Goal: Task Accomplishment & Management: Complete application form

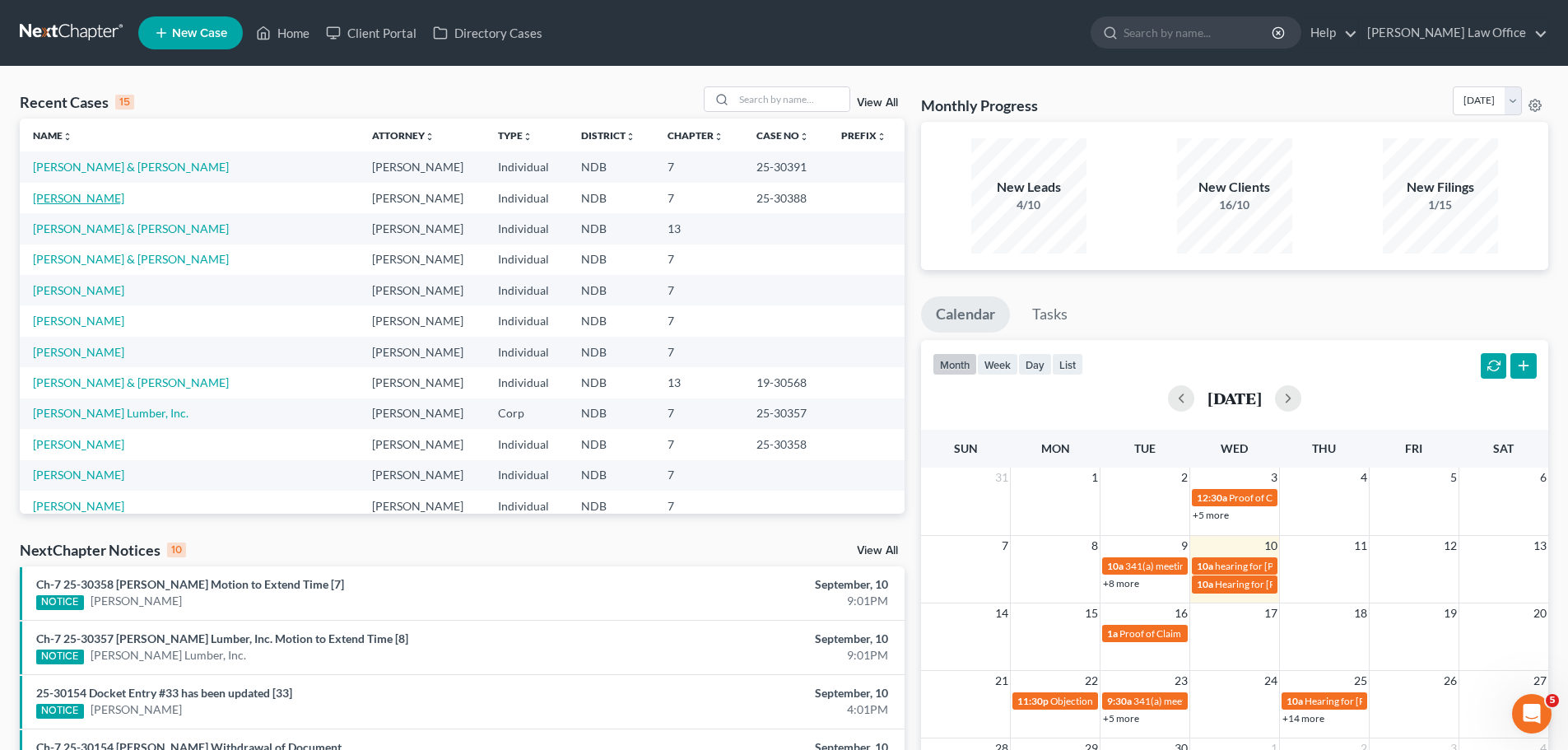
click at [72, 200] on link "[PERSON_NAME]" at bounding box center [78, 198] width 91 height 14
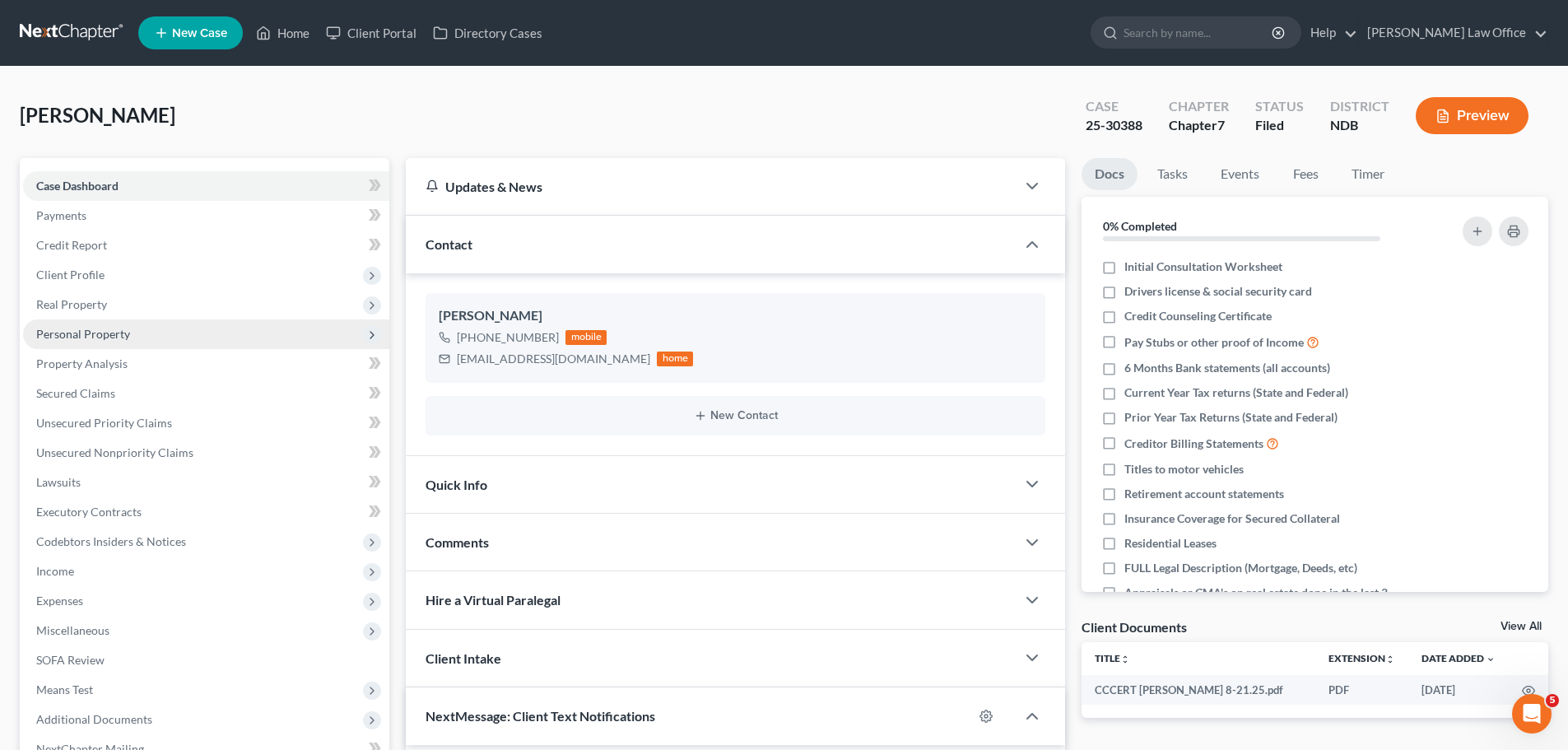
click at [66, 335] on span "Personal Property" at bounding box center [83, 333] width 94 height 14
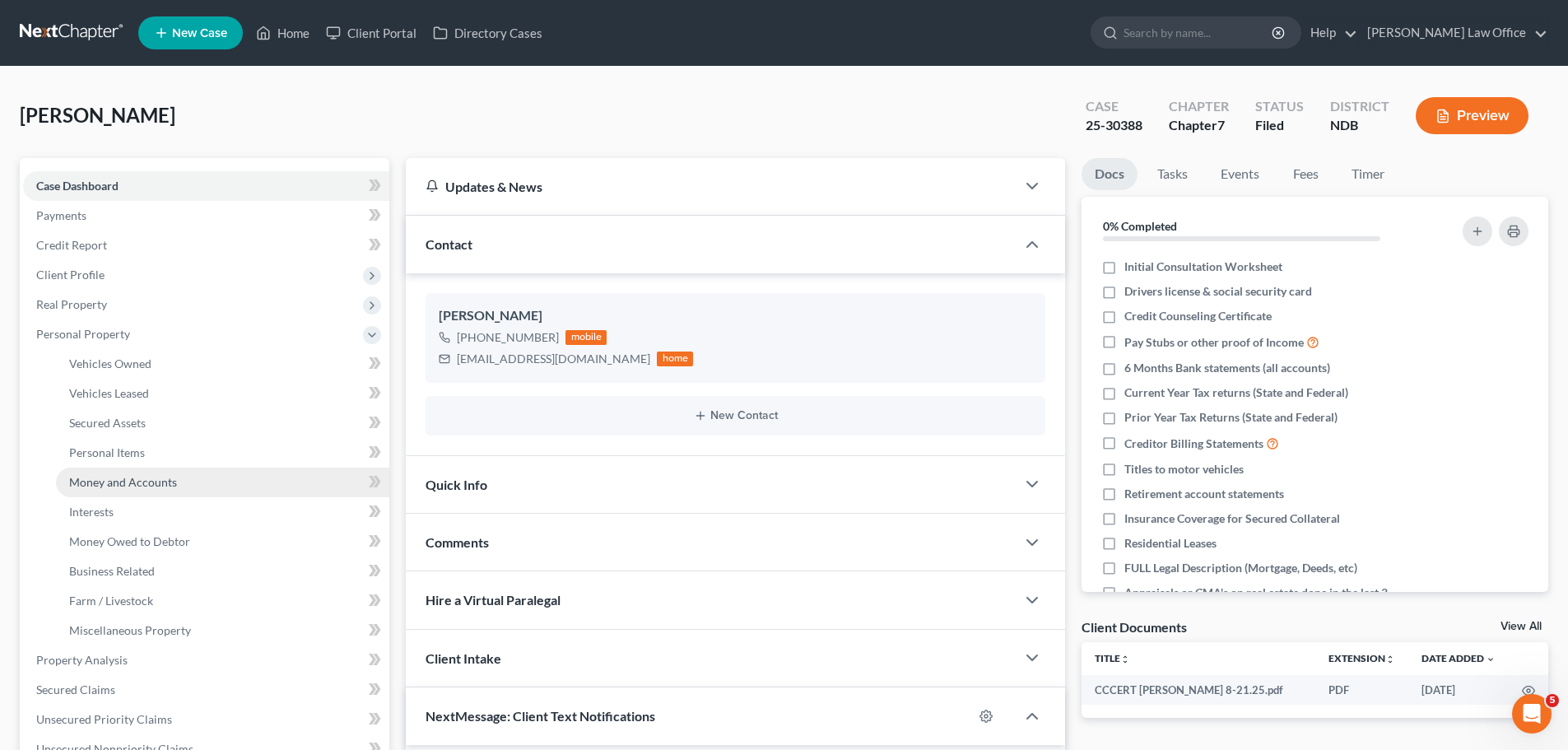
click at [123, 478] on span "Money and Accounts" at bounding box center [123, 481] width 108 height 14
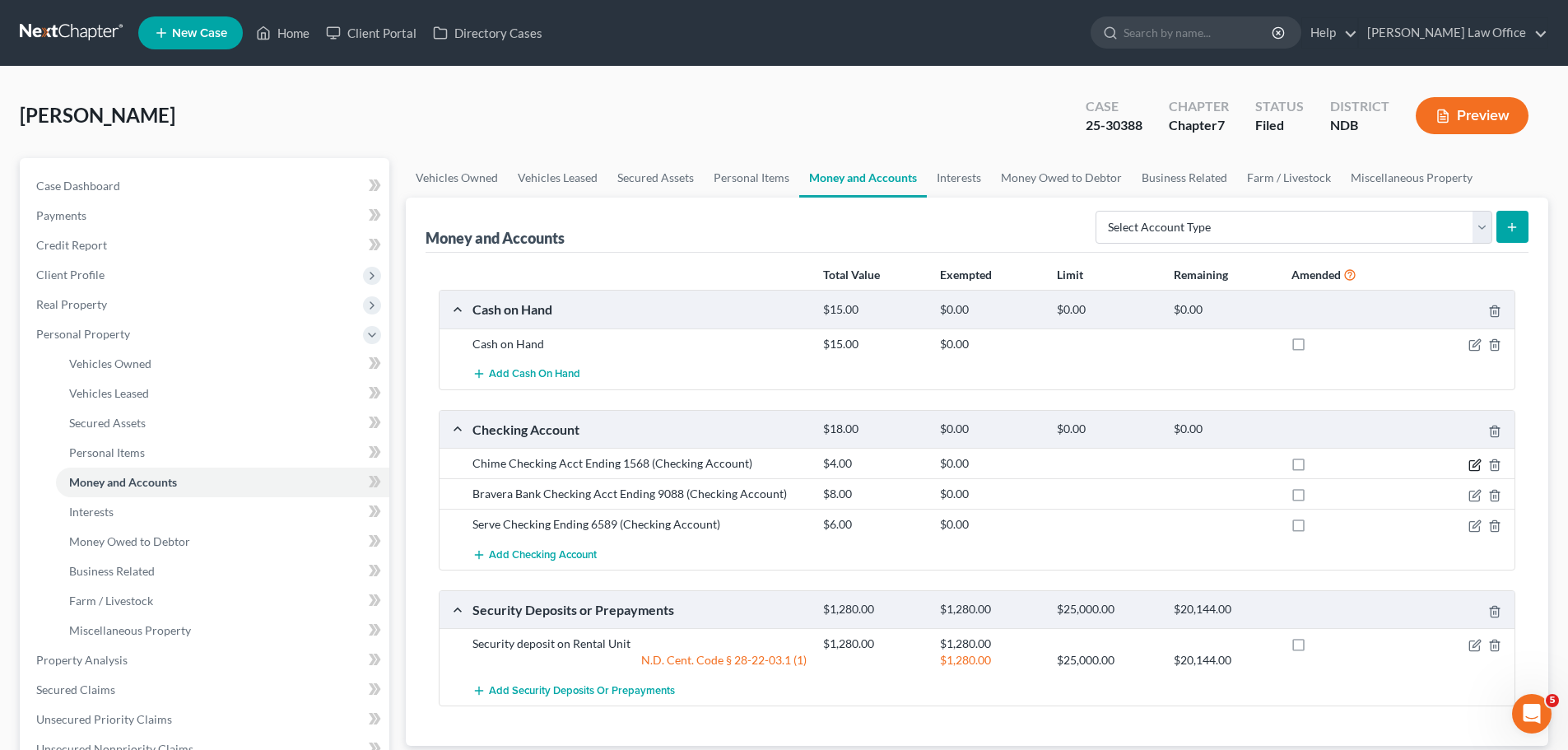
click at [1474, 466] on icon "button" at bounding box center [1475, 465] width 13 height 13
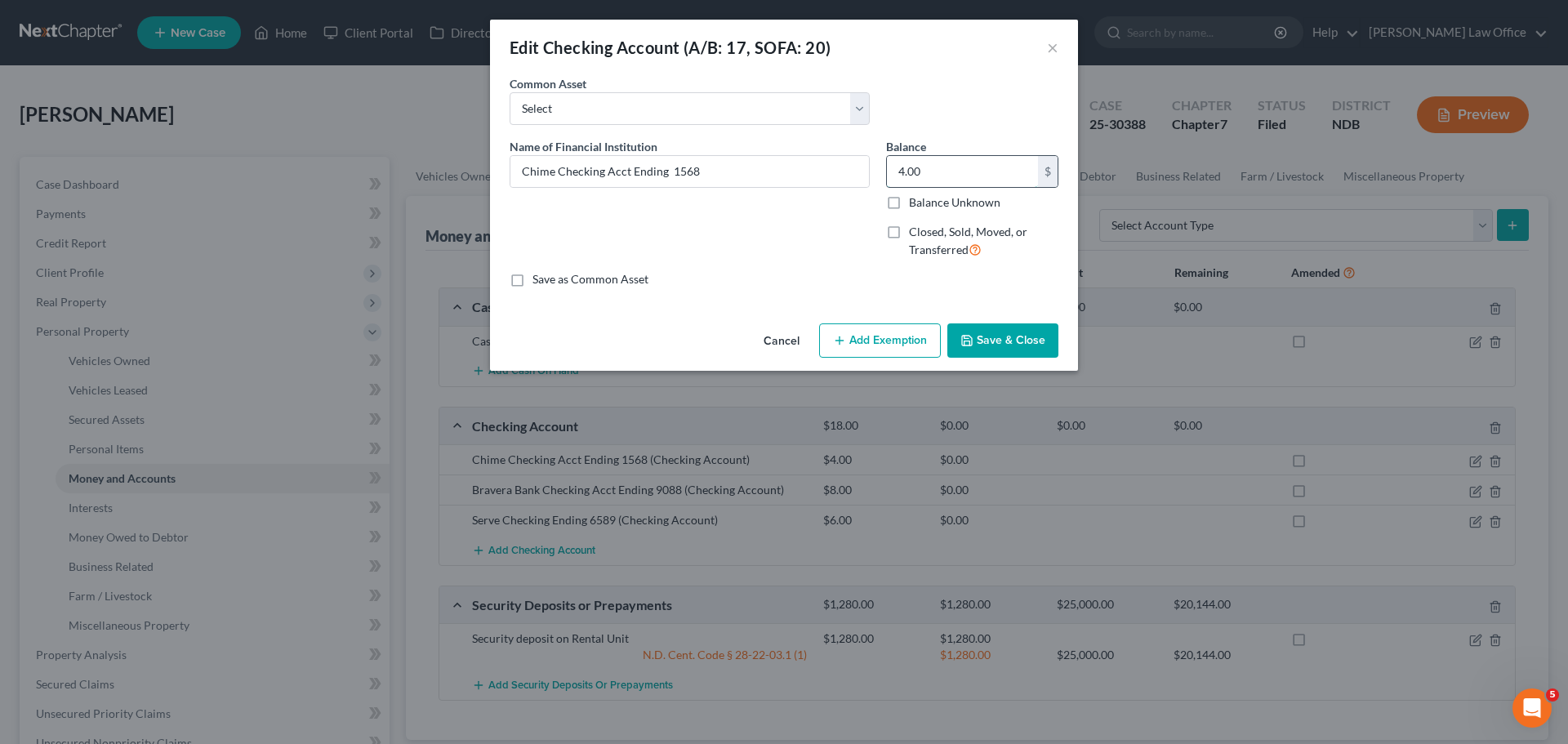
click at [958, 170] on input "4.00" at bounding box center [962, 171] width 151 height 31
type input "23.00"
click at [882, 342] on button "Add Exemption" at bounding box center [880, 340] width 122 height 34
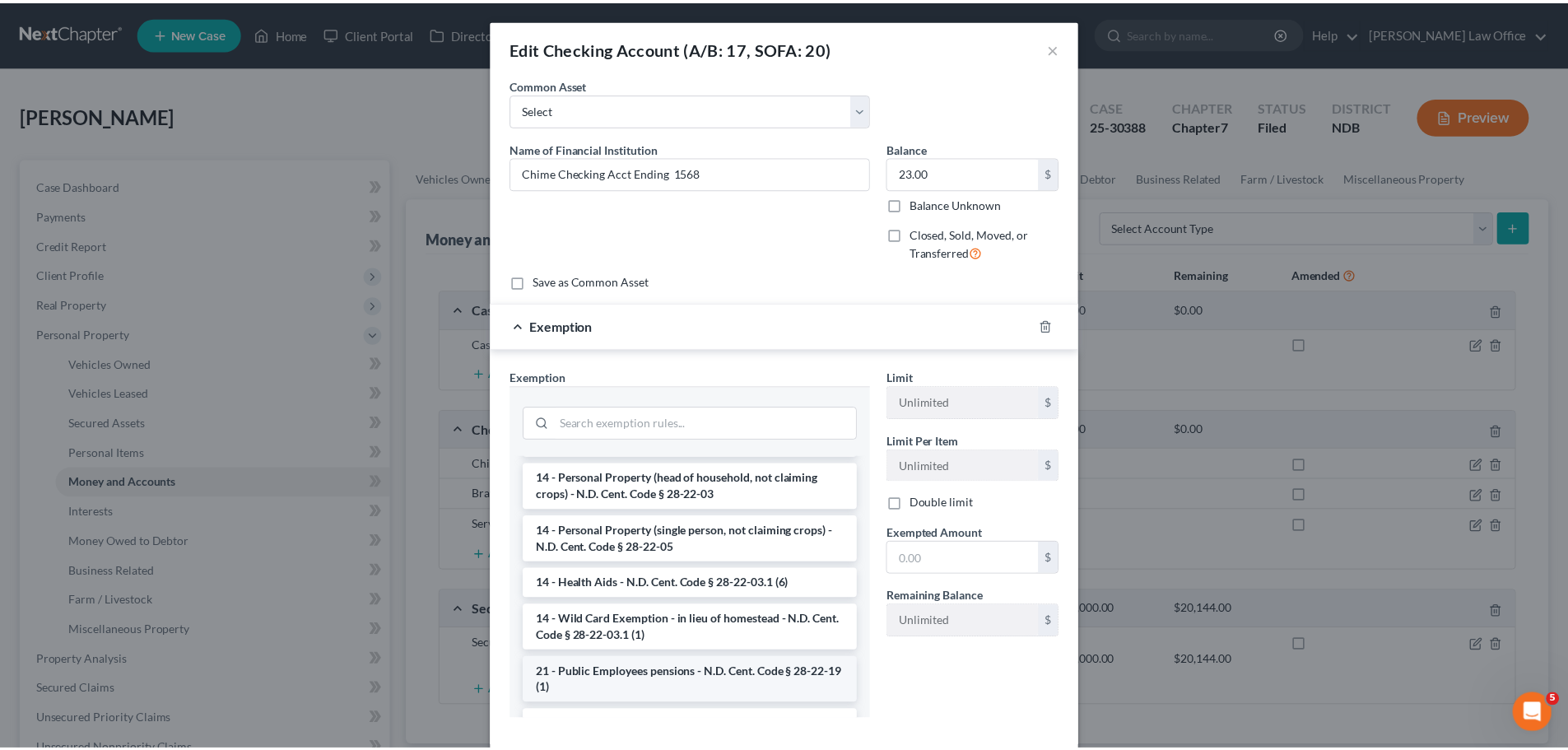
scroll to position [247, 0]
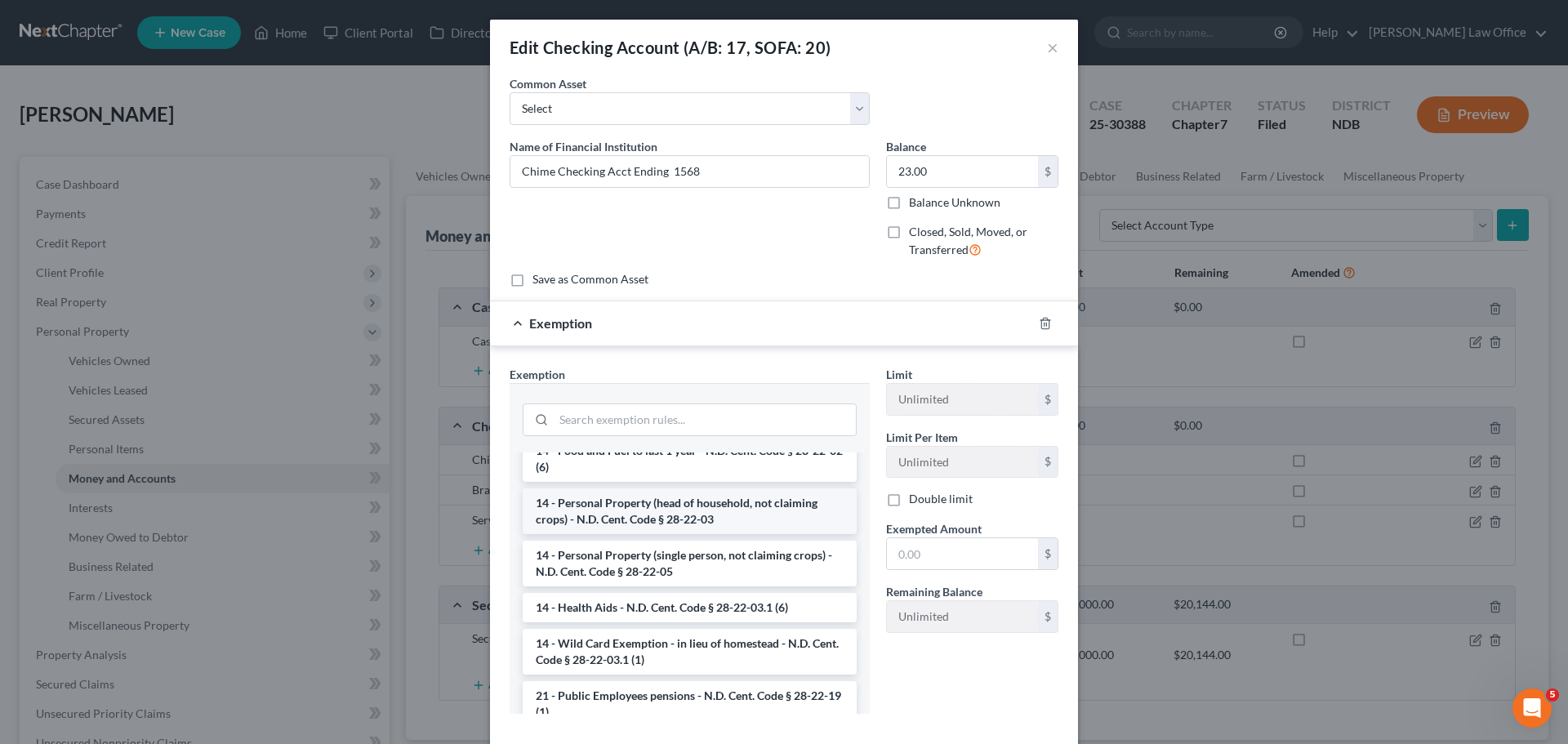
click at [639, 508] on li "14 - Personal Property (head of household, not claiming crops) - N.D. Cent. Cod…" at bounding box center [689, 511] width 334 height 46
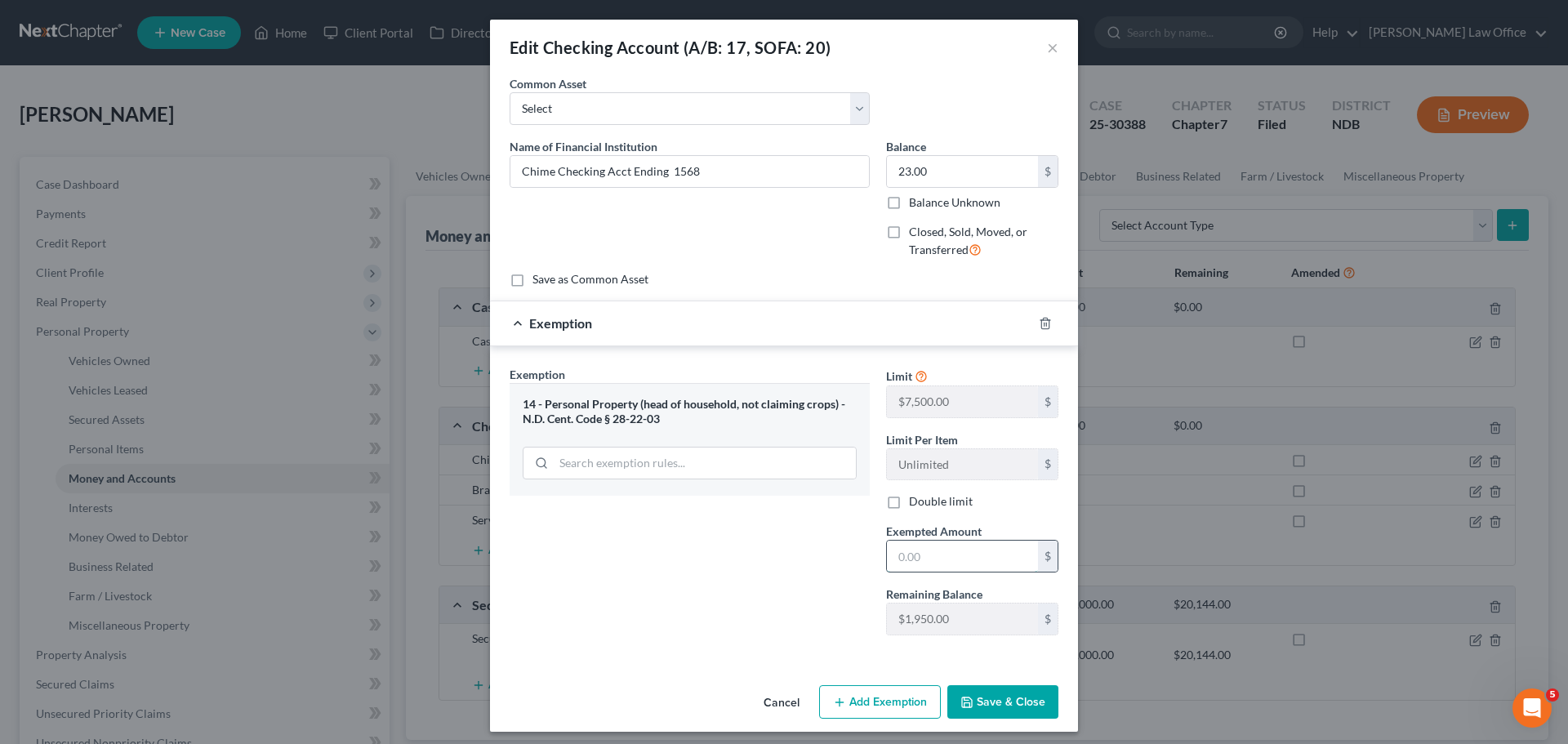
click at [893, 551] on input "text" at bounding box center [962, 556] width 151 height 31
type input "23.00"
click at [997, 697] on button "Save & Close" at bounding box center [1003, 702] width 111 height 34
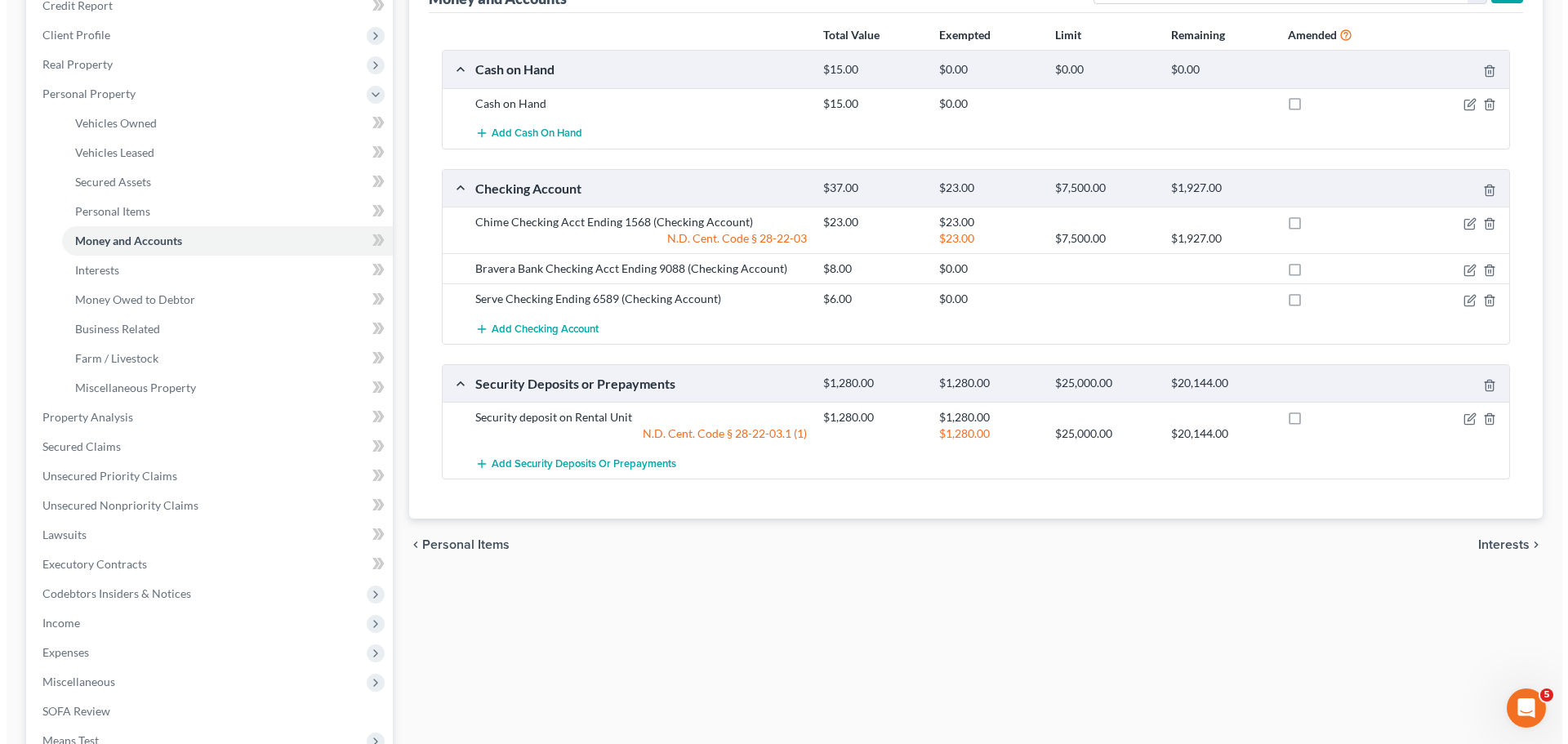
scroll to position [0, 0]
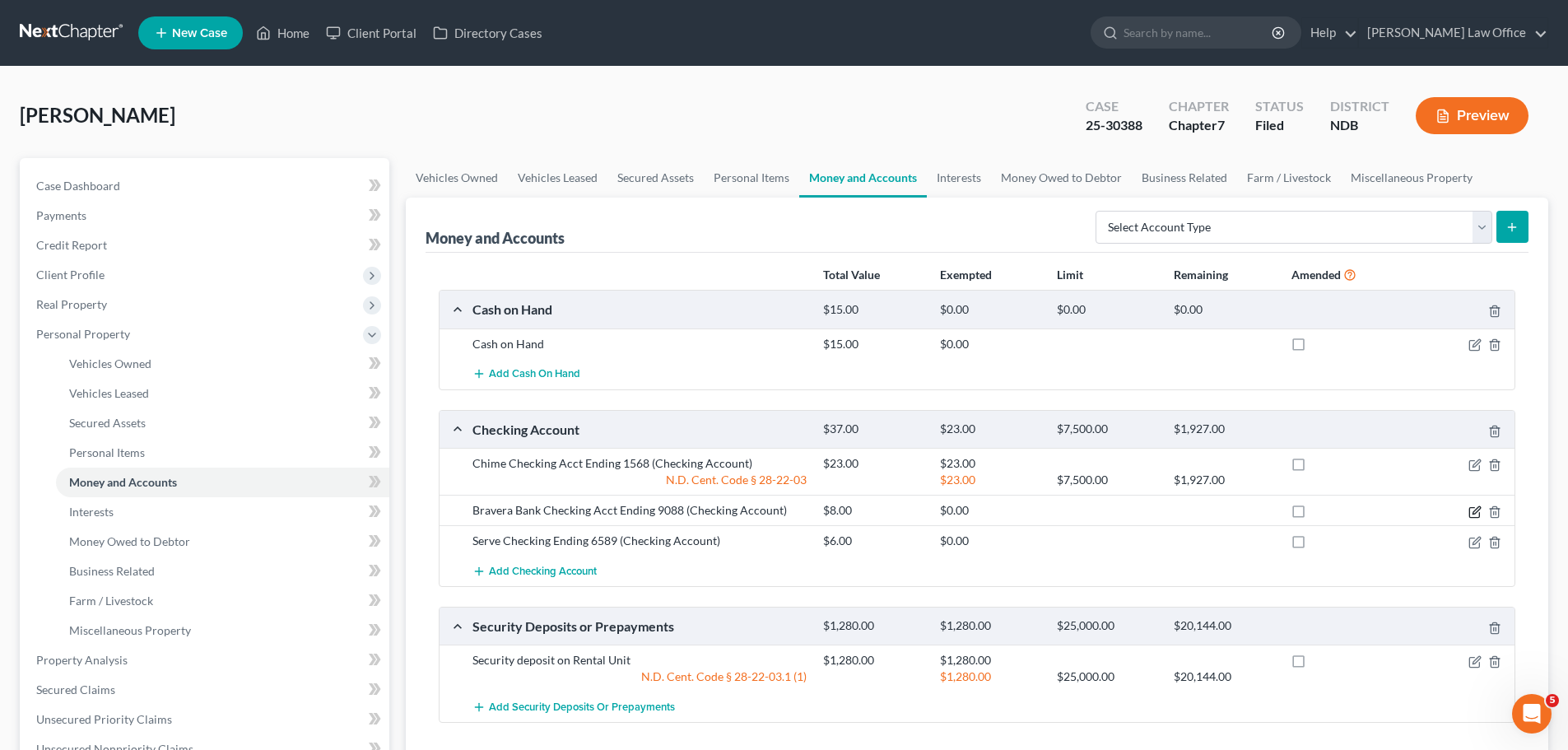
click at [1476, 511] on icon "button" at bounding box center [1475, 512] width 13 height 13
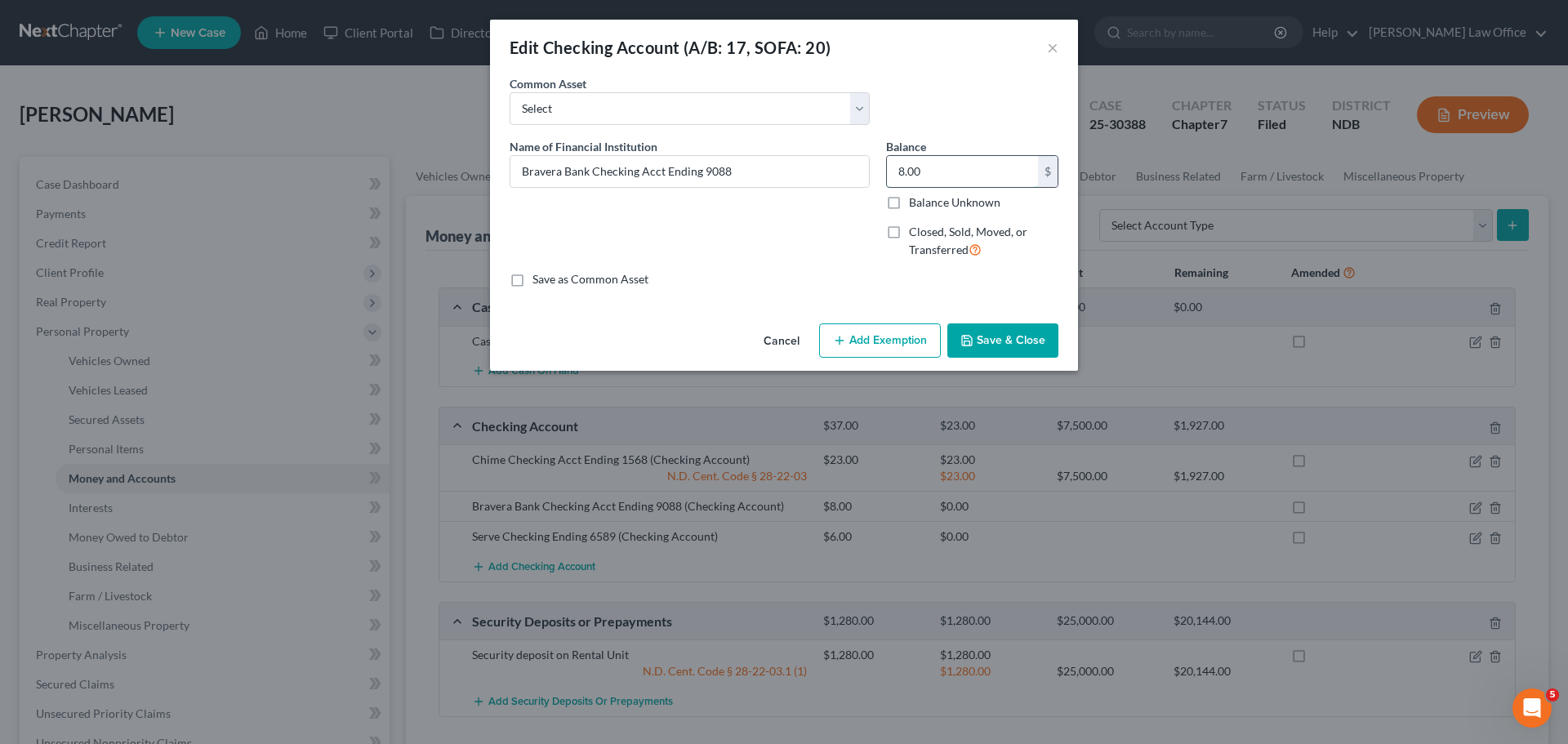
click at [953, 171] on input "8.00" at bounding box center [962, 171] width 151 height 31
type input "1.98"
click at [896, 336] on button "Add Exemption" at bounding box center [880, 340] width 122 height 34
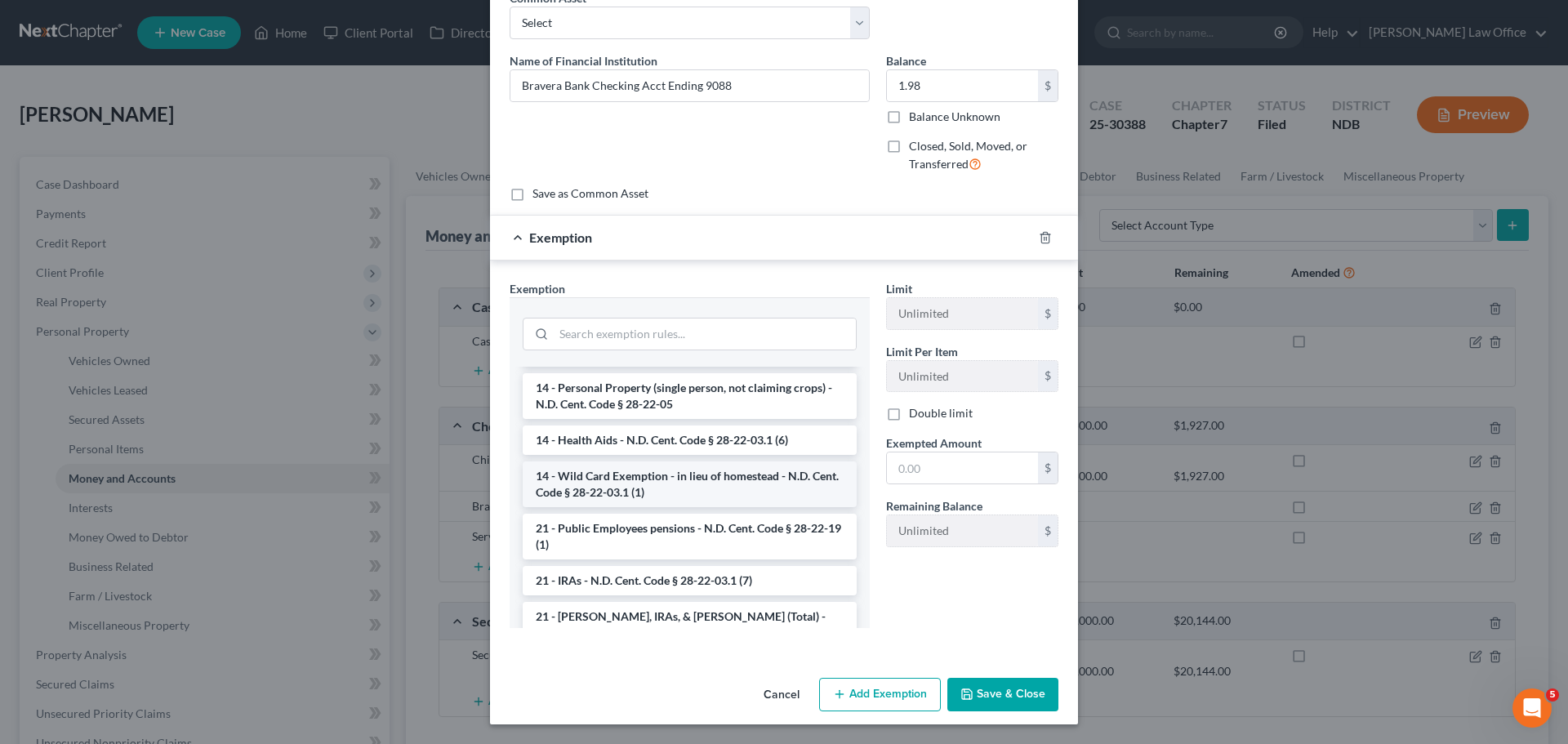
scroll to position [245, 0]
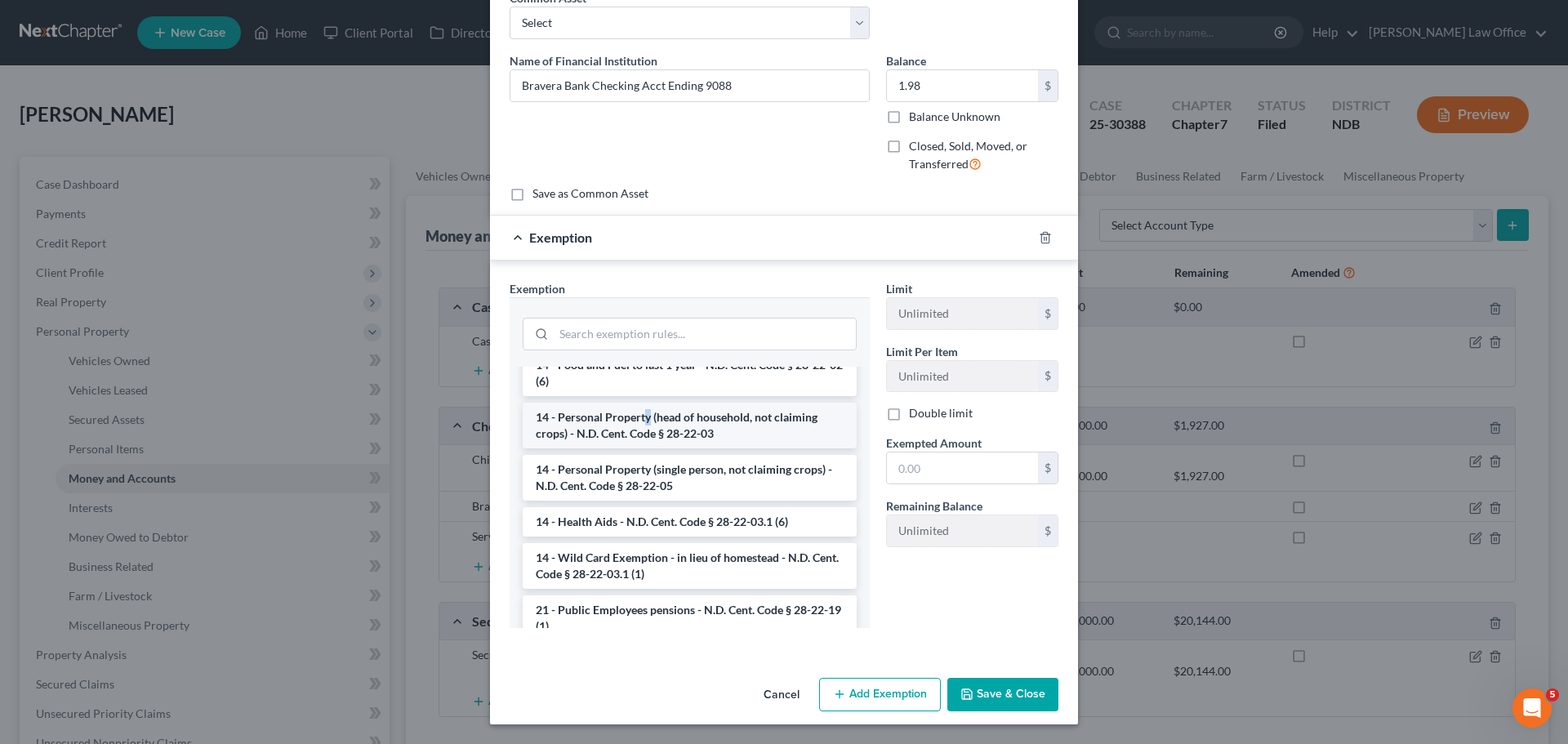
click at [643, 417] on li "14 - Personal Property (head of household, not claiming crops) - N.D. Cent. Cod…" at bounding box center [689, 425] width 334 height 46
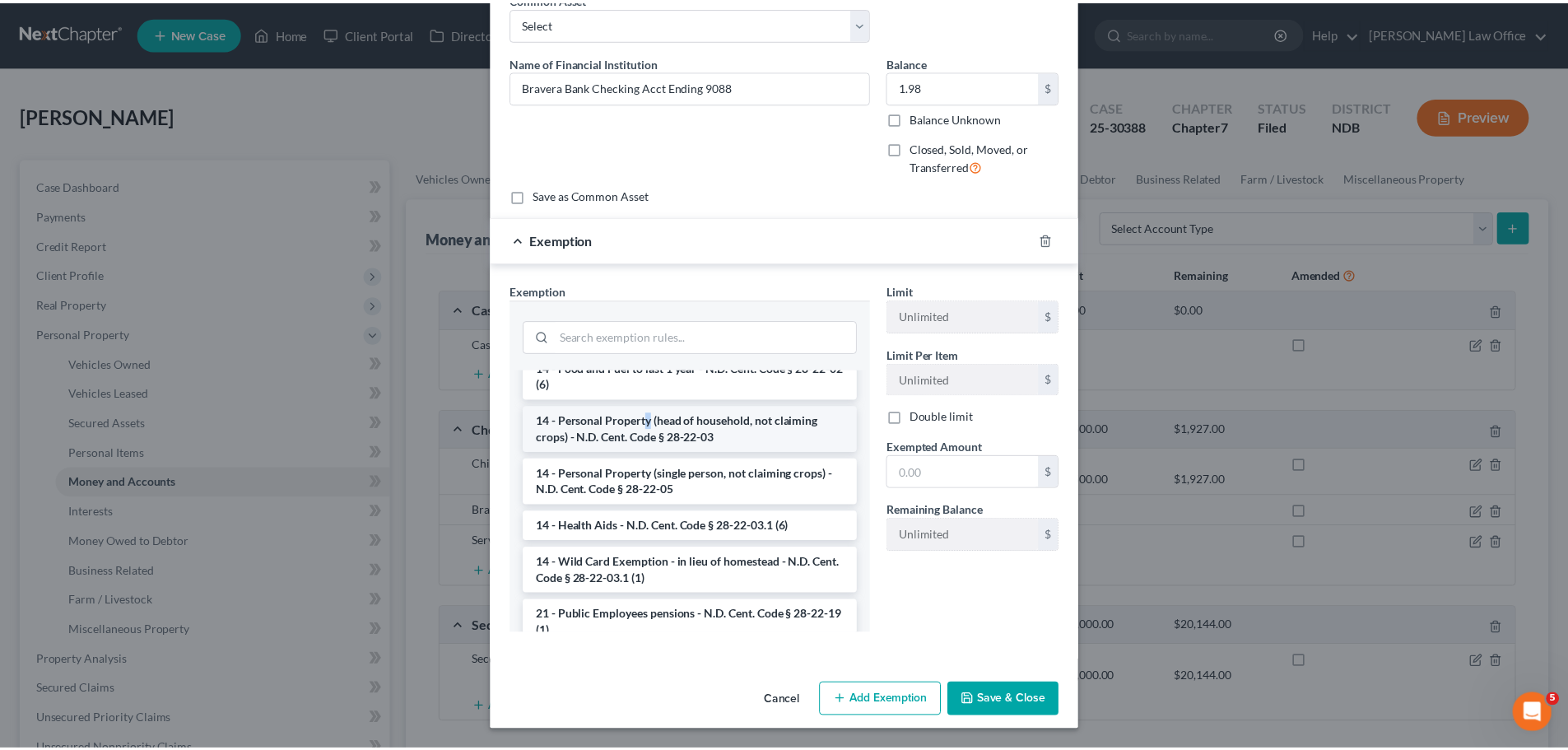
scroll to position [7, 0]
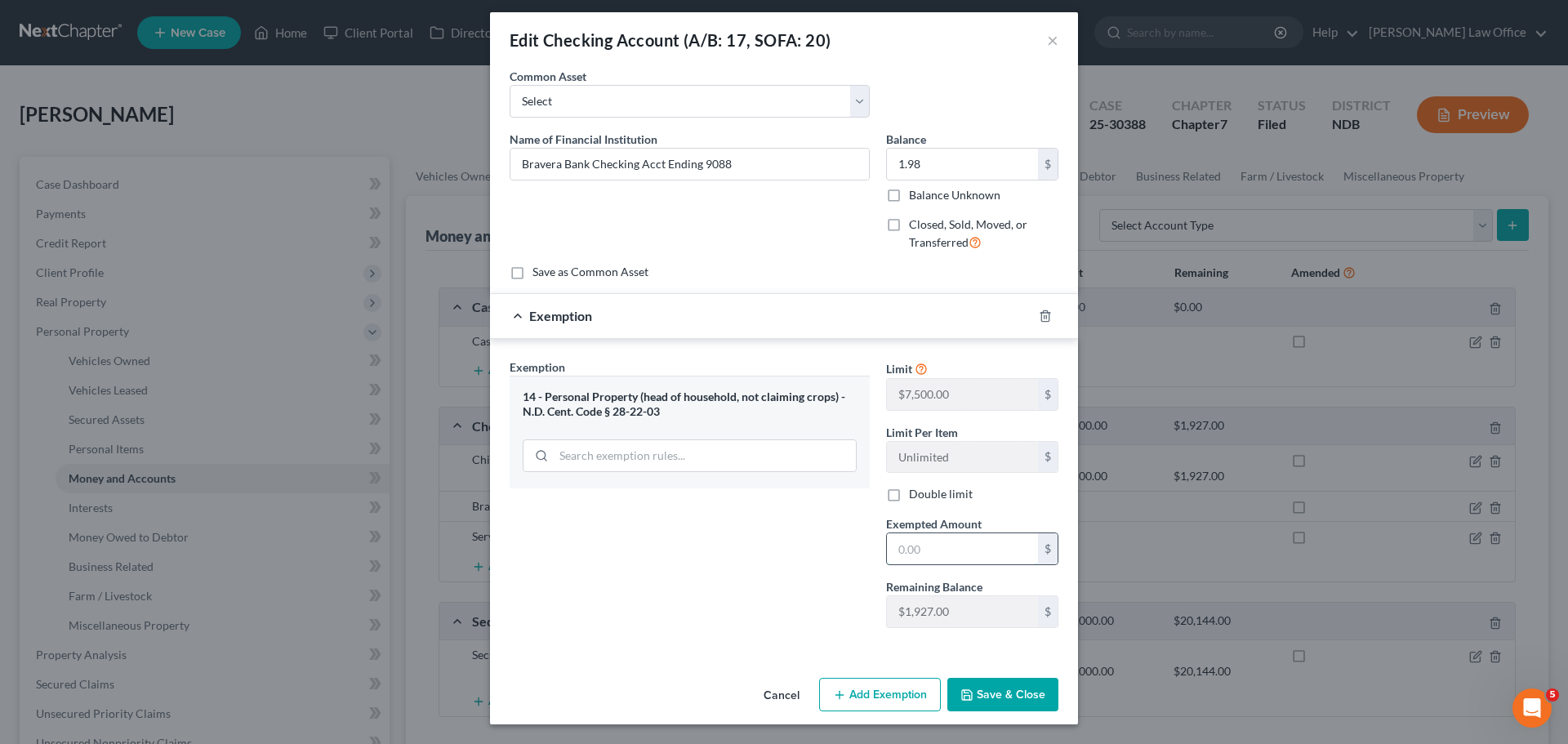
click at [921, 549] on input "text" at bounding box center [962, 549] width 151 height 31
type input "1.98"
click at [995, 693] on button "Save & Close" at bounding box center [1003, 695] width 111 height 34
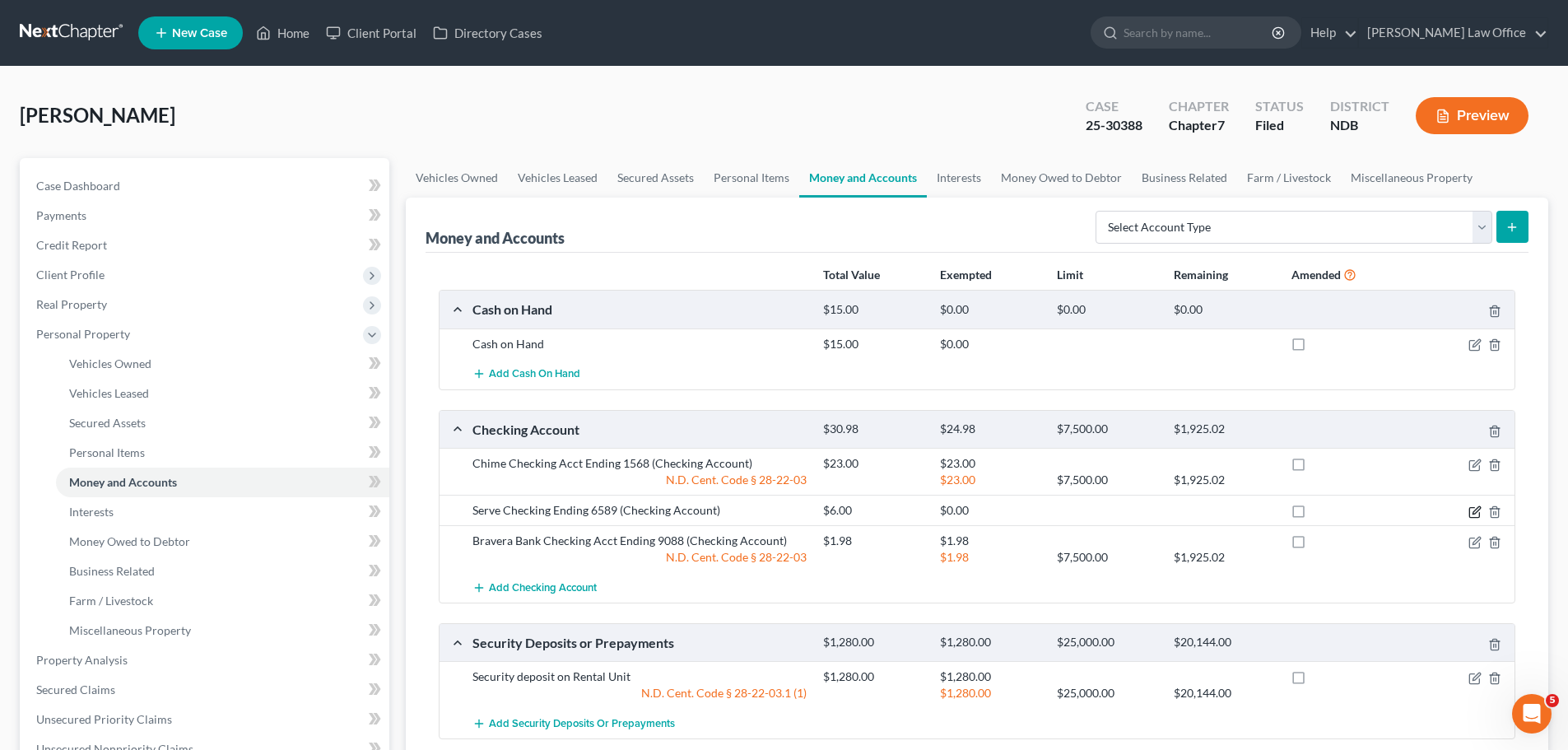
click at [1473, 507] on icon "button" at bounding box center [1475, 512] width 13 height 13
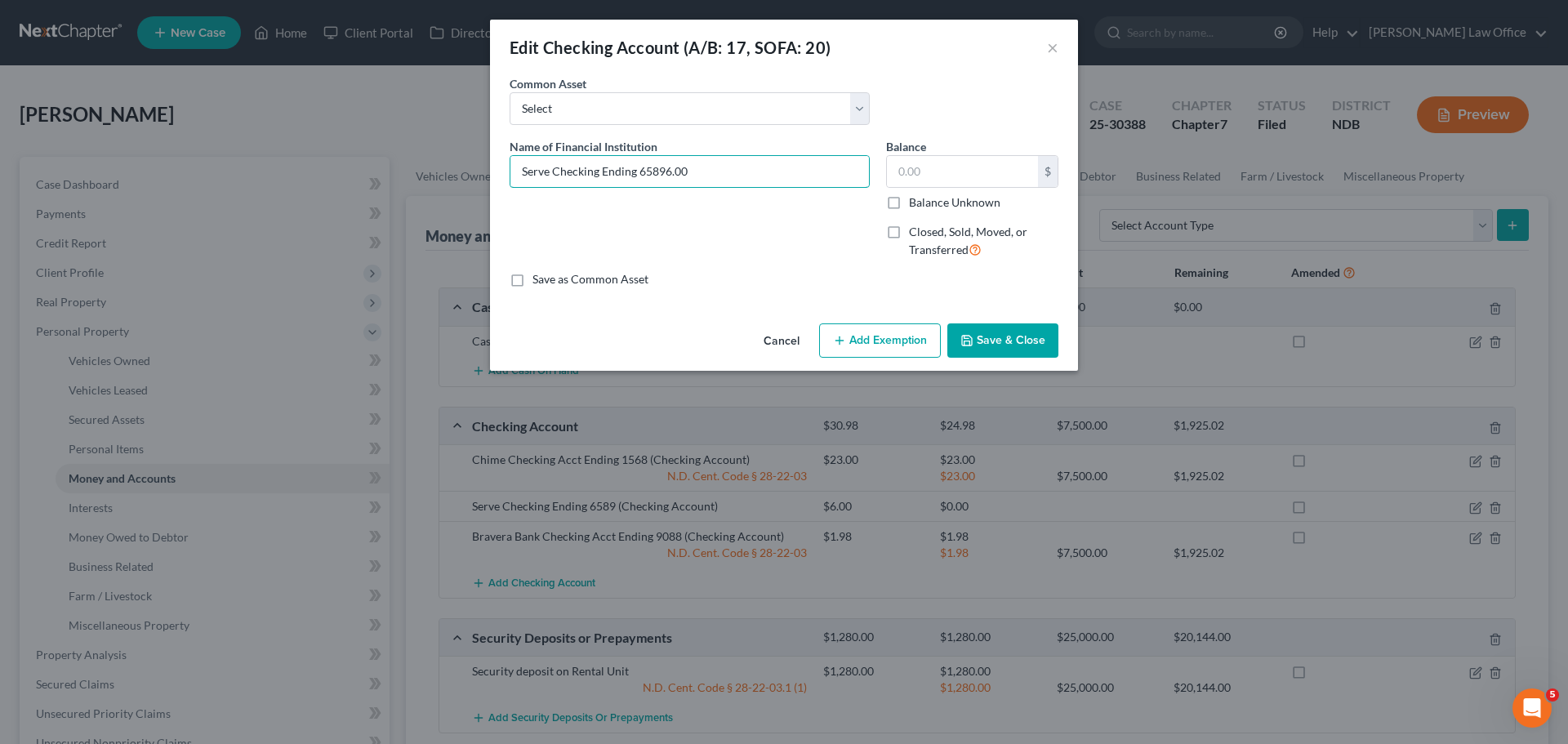
type input "Serve Checking Ending 6589"
click at [1007, 336] on button "Save & Close" at bounding box center [1003, 340] width 111 height 34
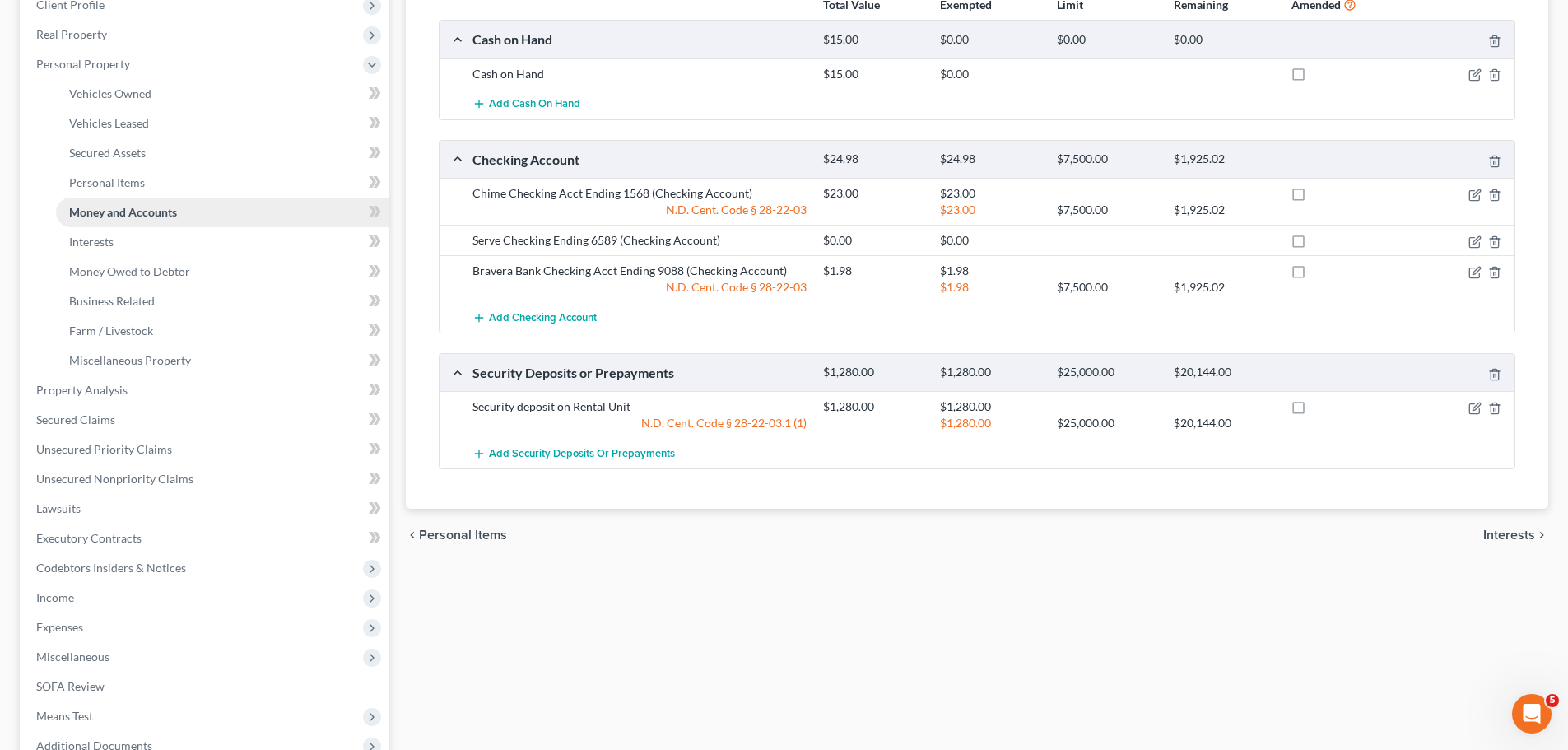
scroll to position [330, 0]
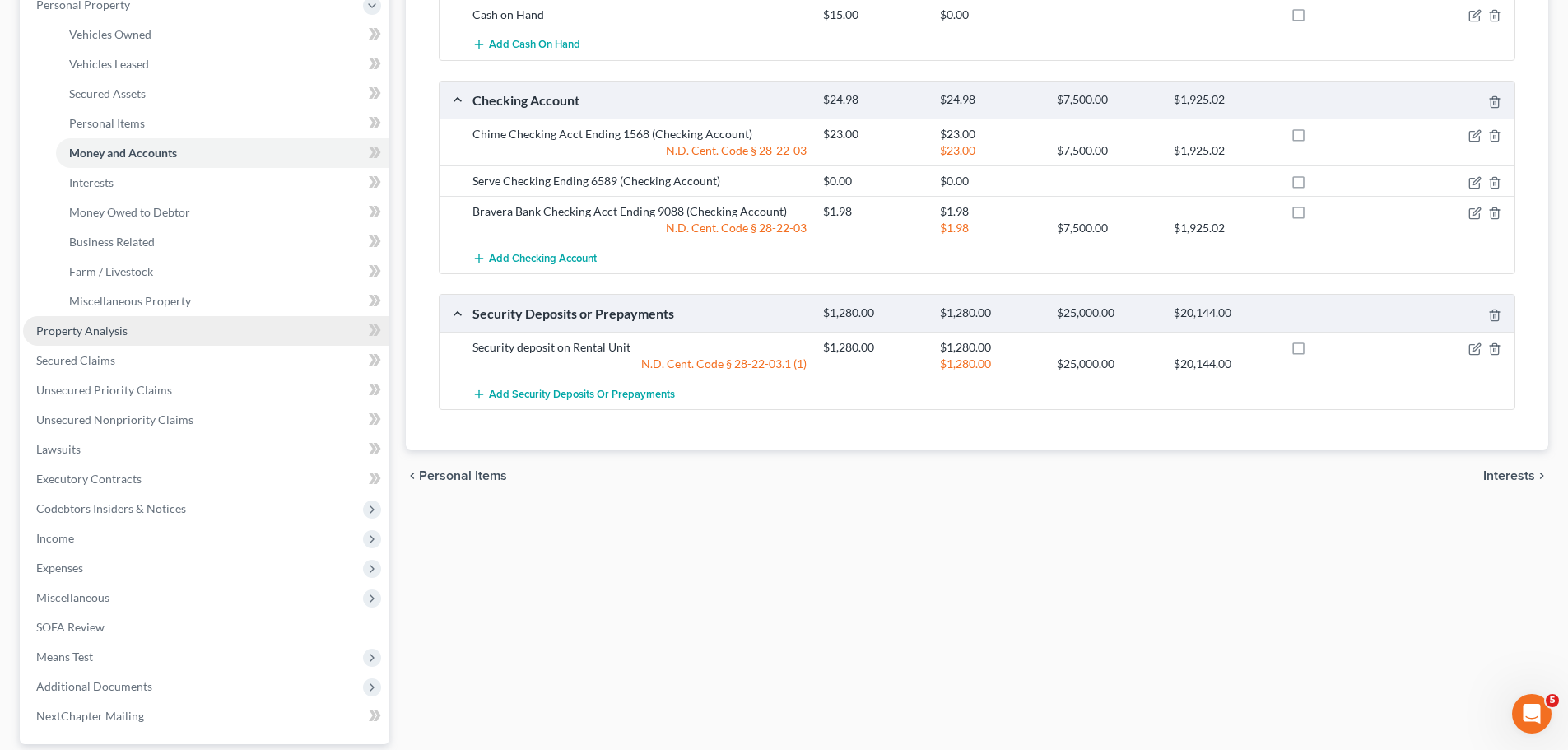
click at [84, 330] on span "Property Analysis" at bounding box center [81, 330] width 91 height 14
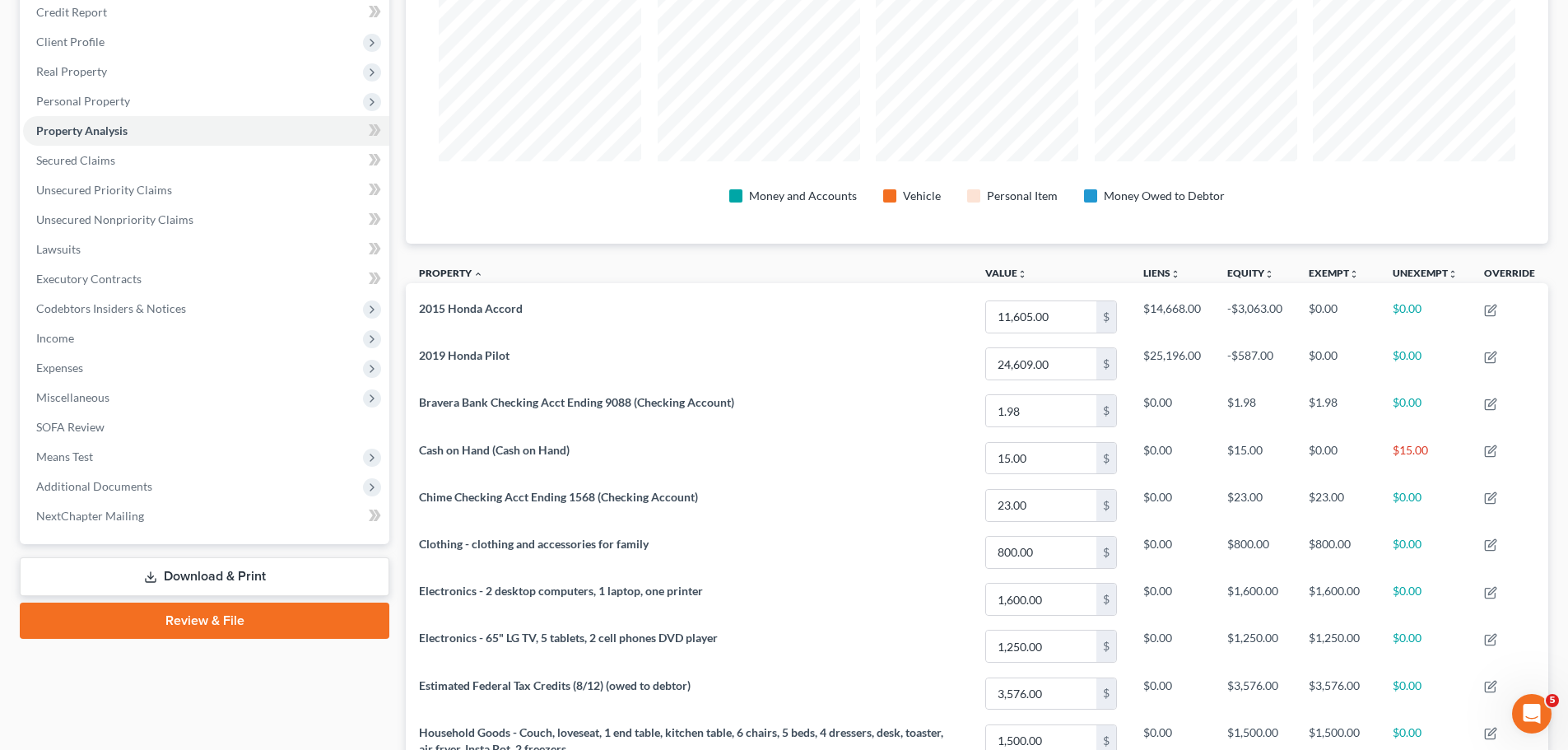
scroll to position [232, 0]
click at [112, 103] on span "Personal Property" at bounding box center [83, 102] width 94 height 14
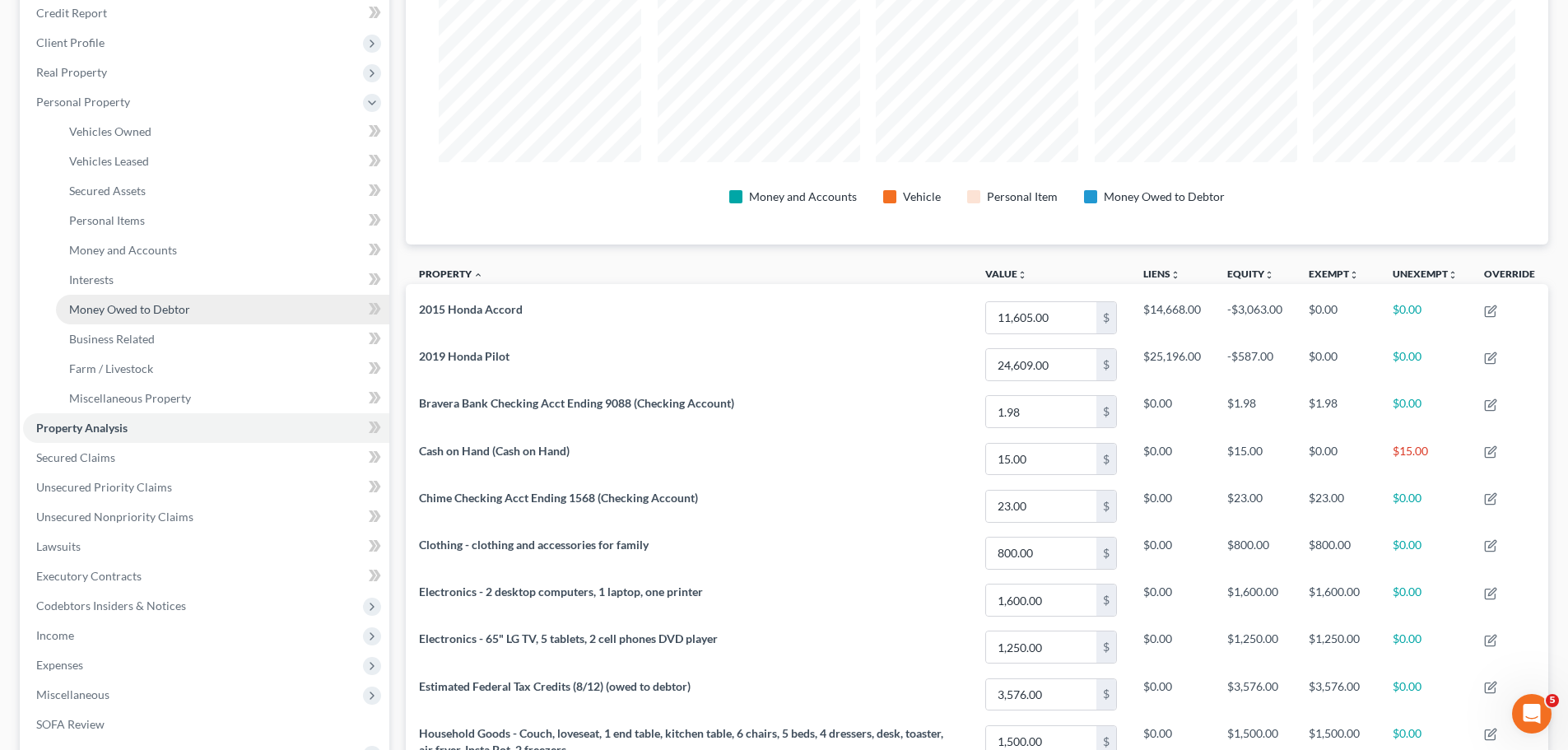
click at [140, 304] on span "Money Owed to Debtor" at bounding box center [129, 308] width 121 height 14
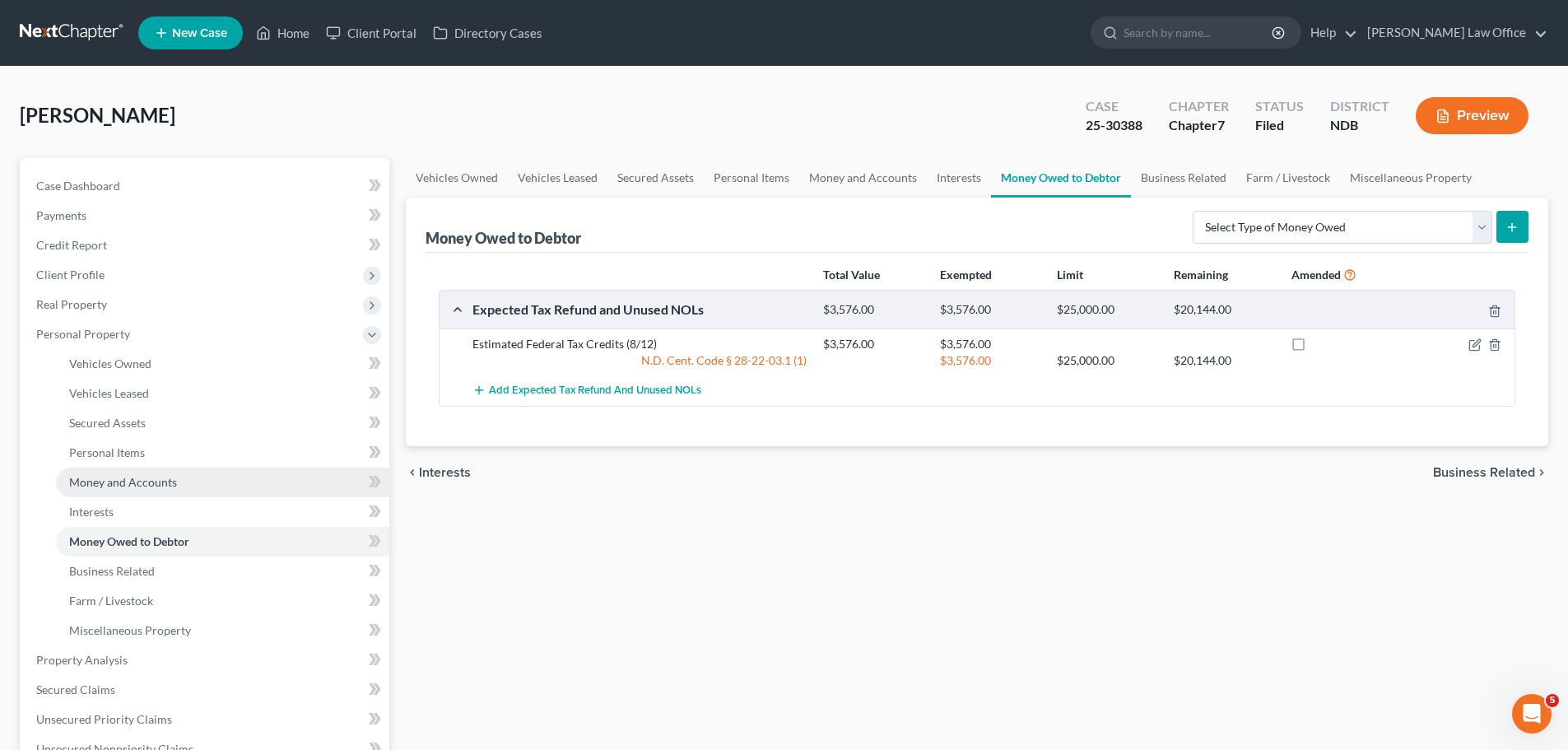
click at [101, 474] on link "Money and Accounts" at bounding box center [223, 482] width 333 height 30
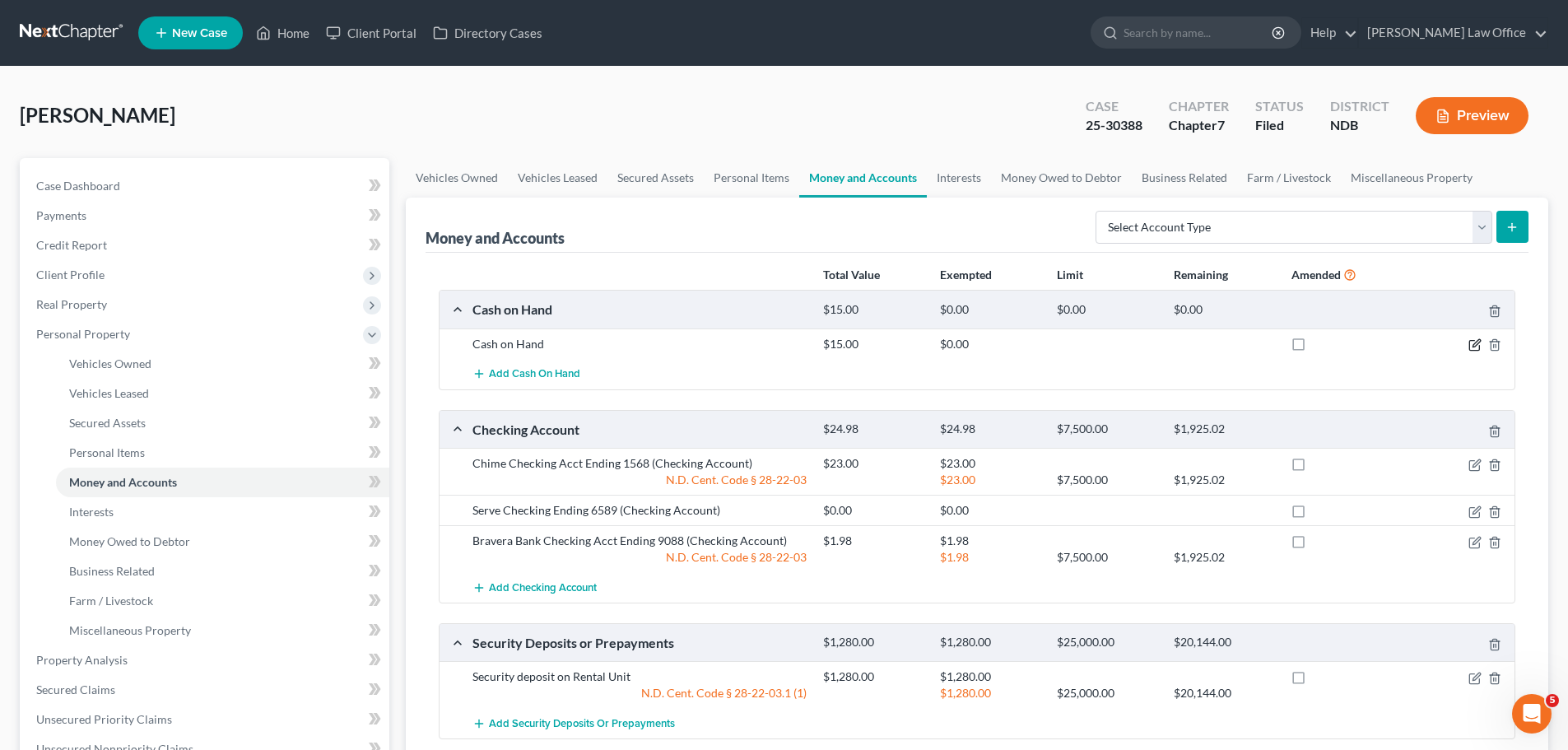
click at [1478, 345] on icon "button" at bounding box center [1475, 345] width 13 height 13
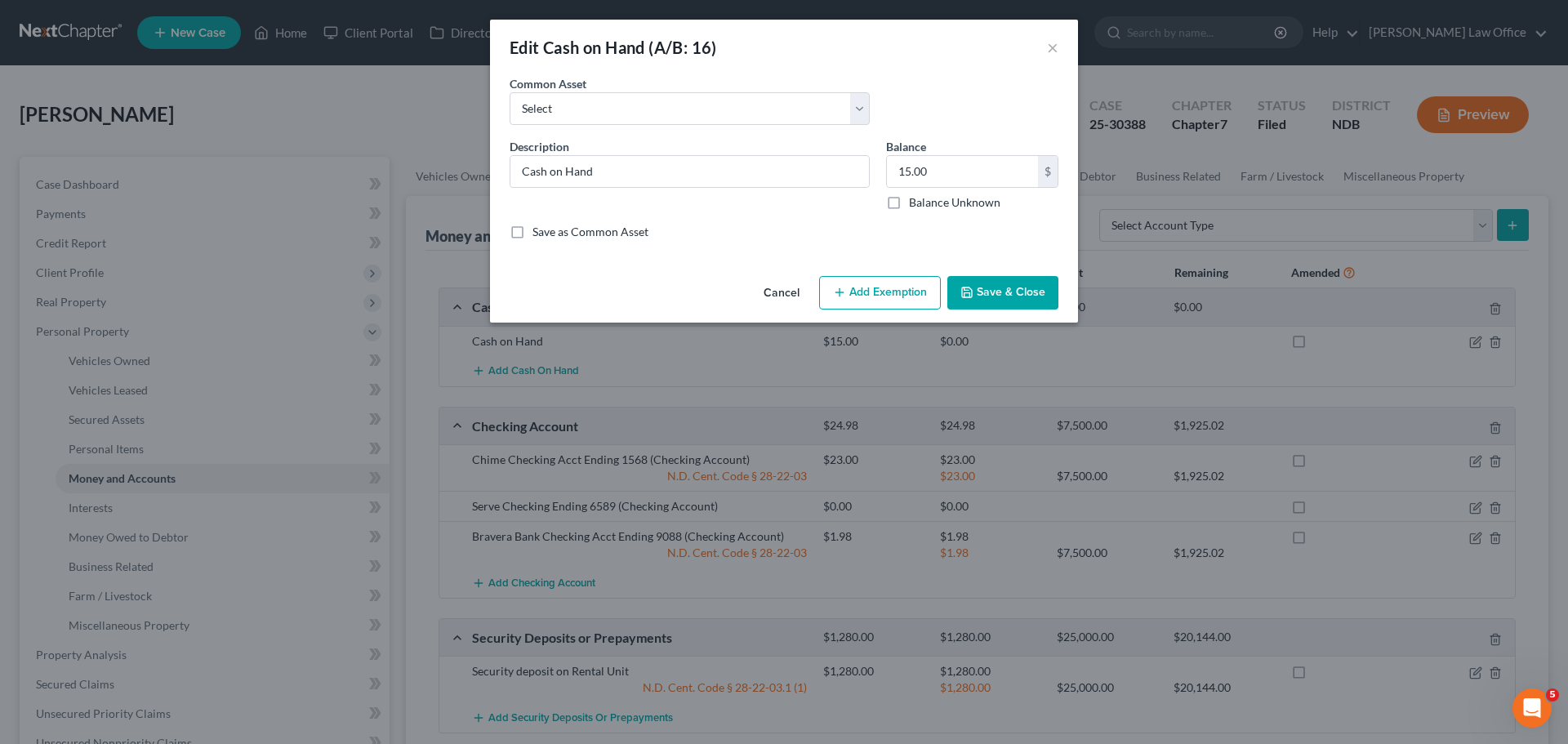
click at [880, 296] on button "Add Exemption" at bounding box center [880, 292] width 122 height 34
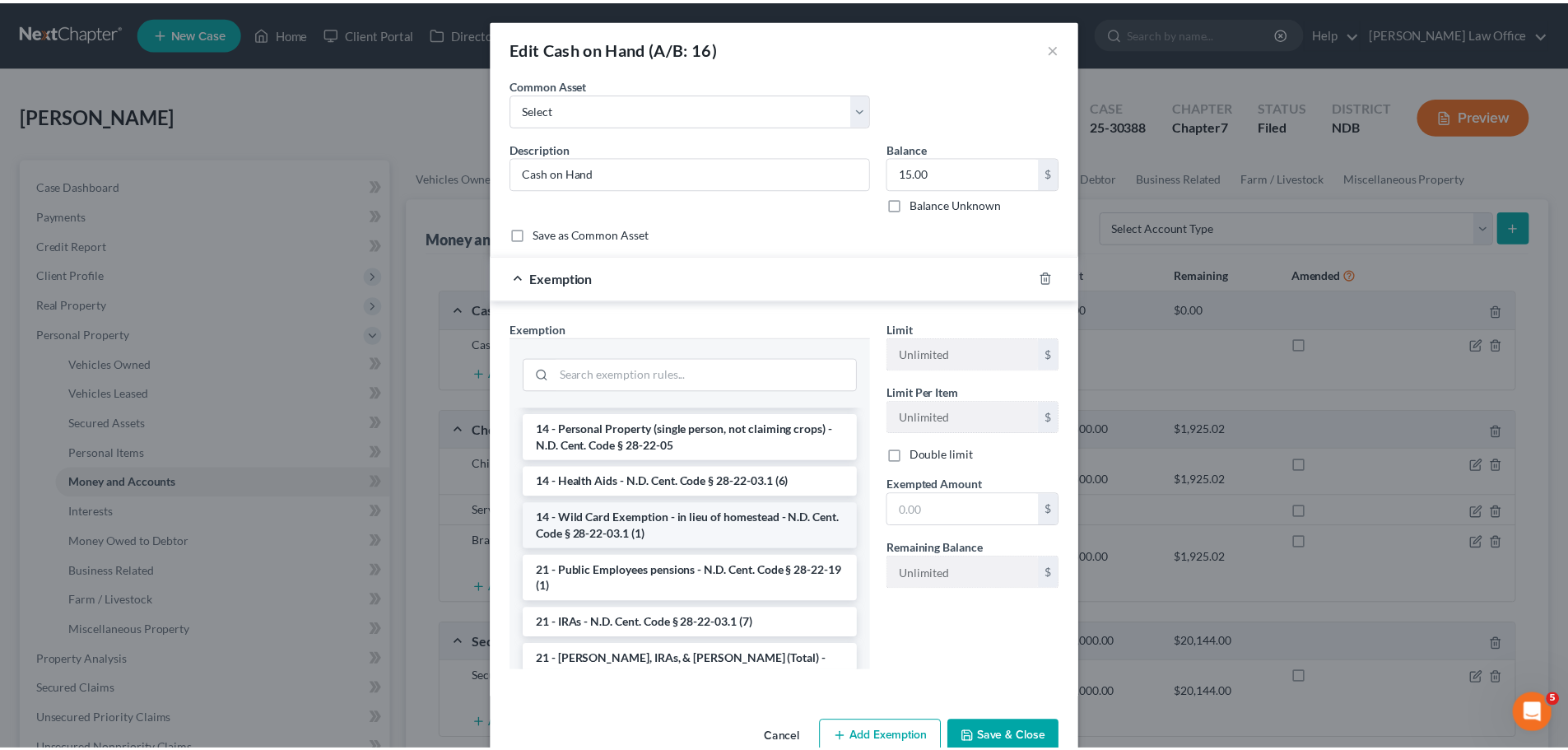
scroll to position [247, 0]
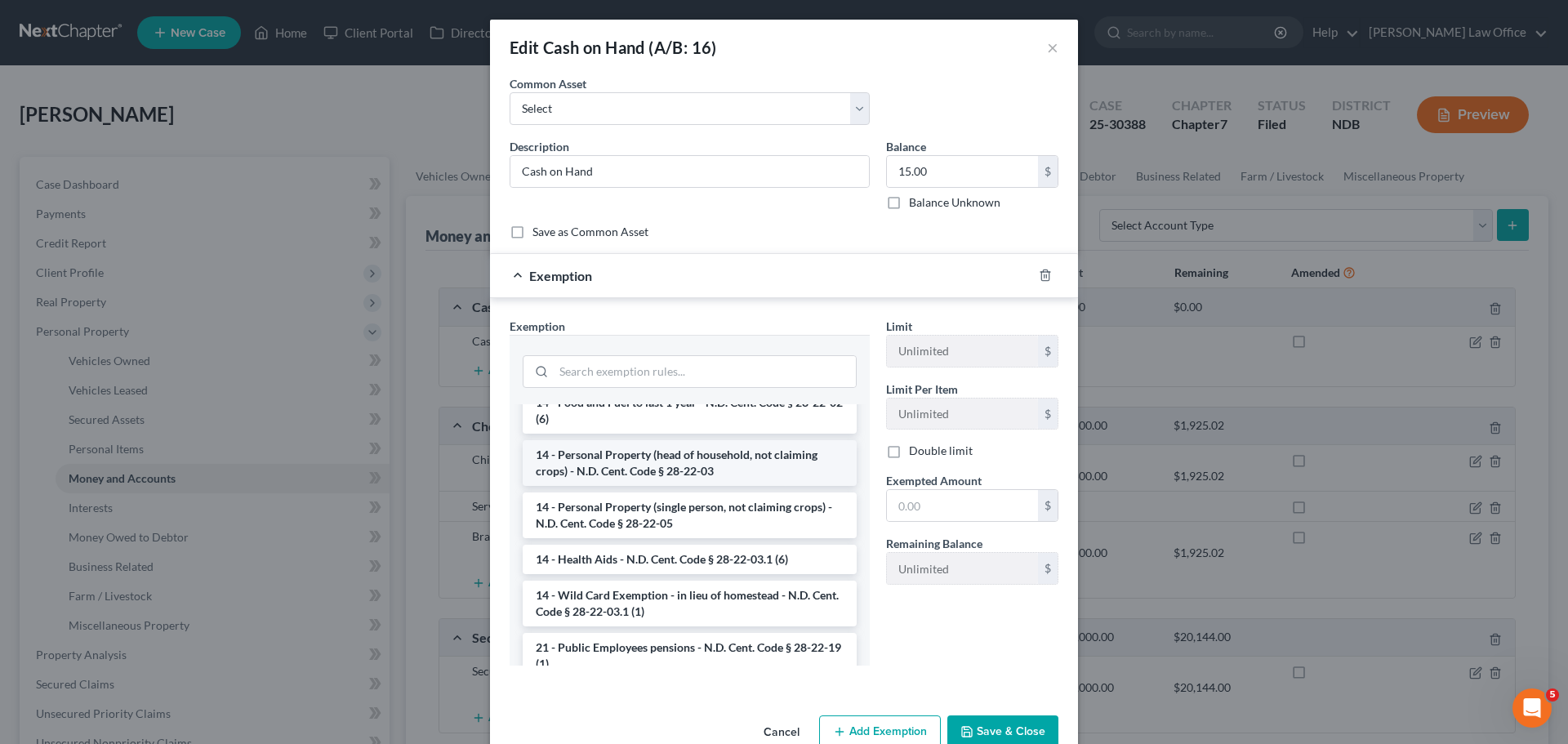
click at [602, 450] on li "14 - Personal Property (head of household, not claiming crops) - N.D. Cent. Cod…" at bounding box center [689, 463] width 334 height 46
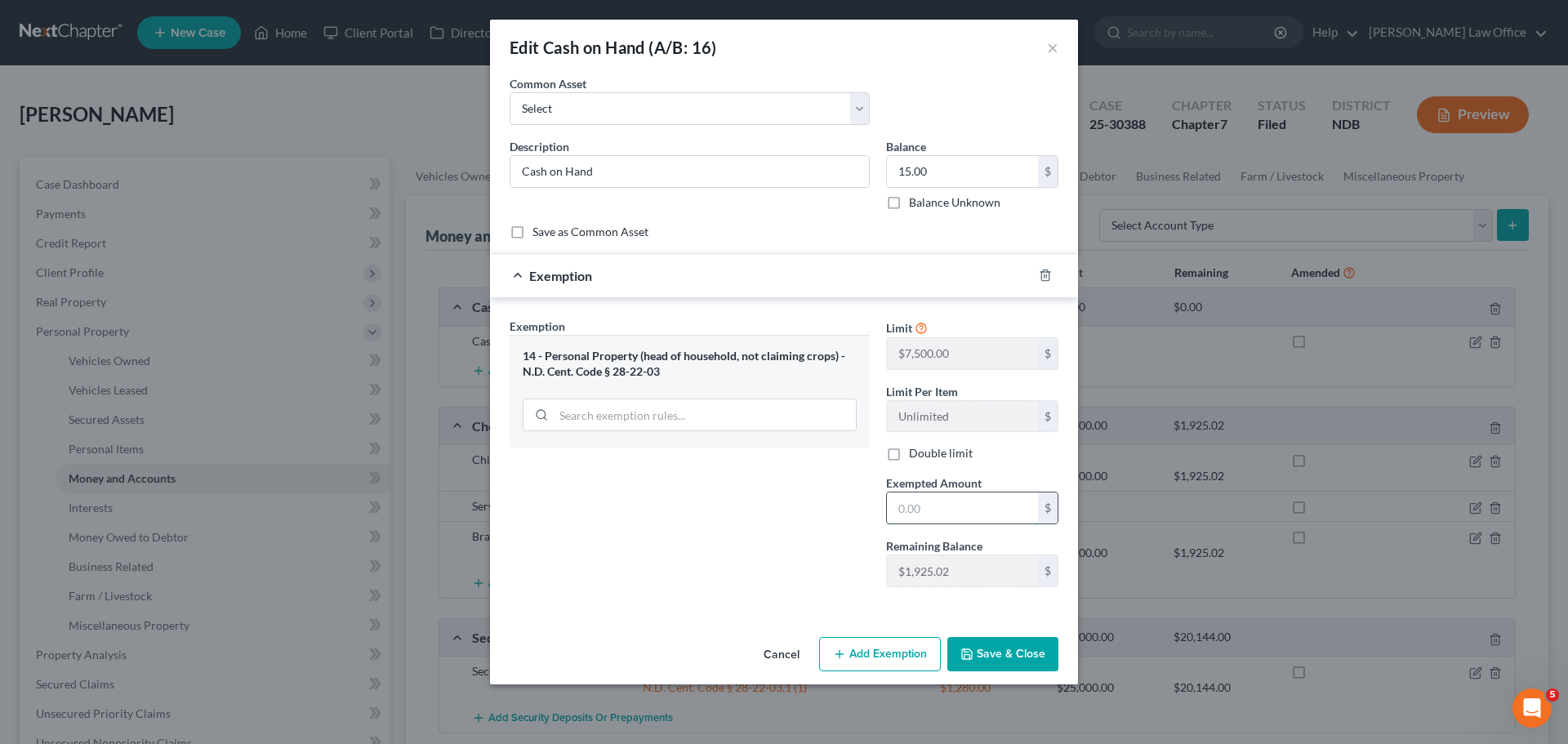
click at [922, 511] on input "text" at bounding box center [962, 508] width 151 height 31
type input "15.00"
click at [1001, 657] on button "Save & Close" at bounding box center [1003, 653] width 111 height 34
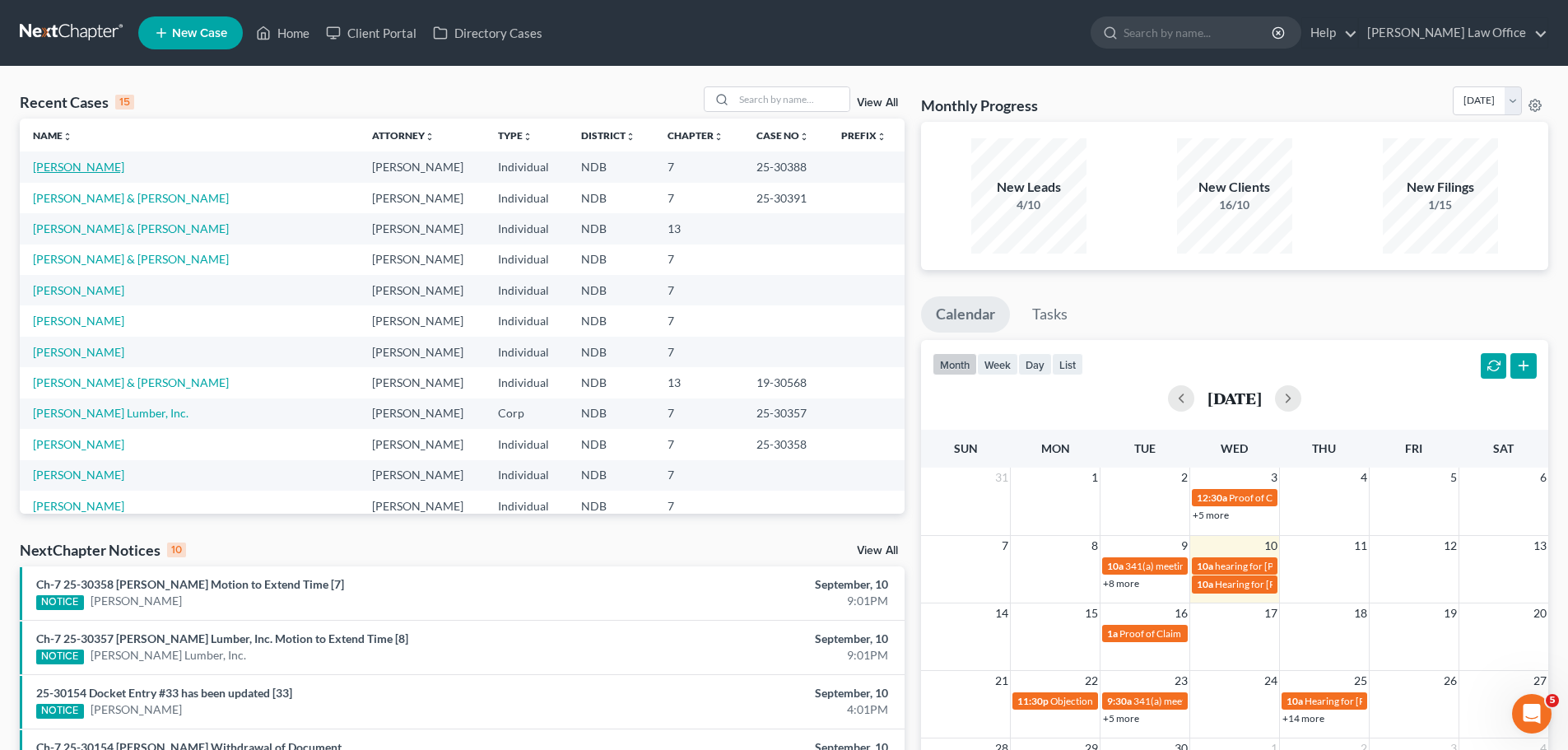
click at [48, 164] on link "[PERSON_NAME]" at bounding box center [78, 166] width 91 height 14
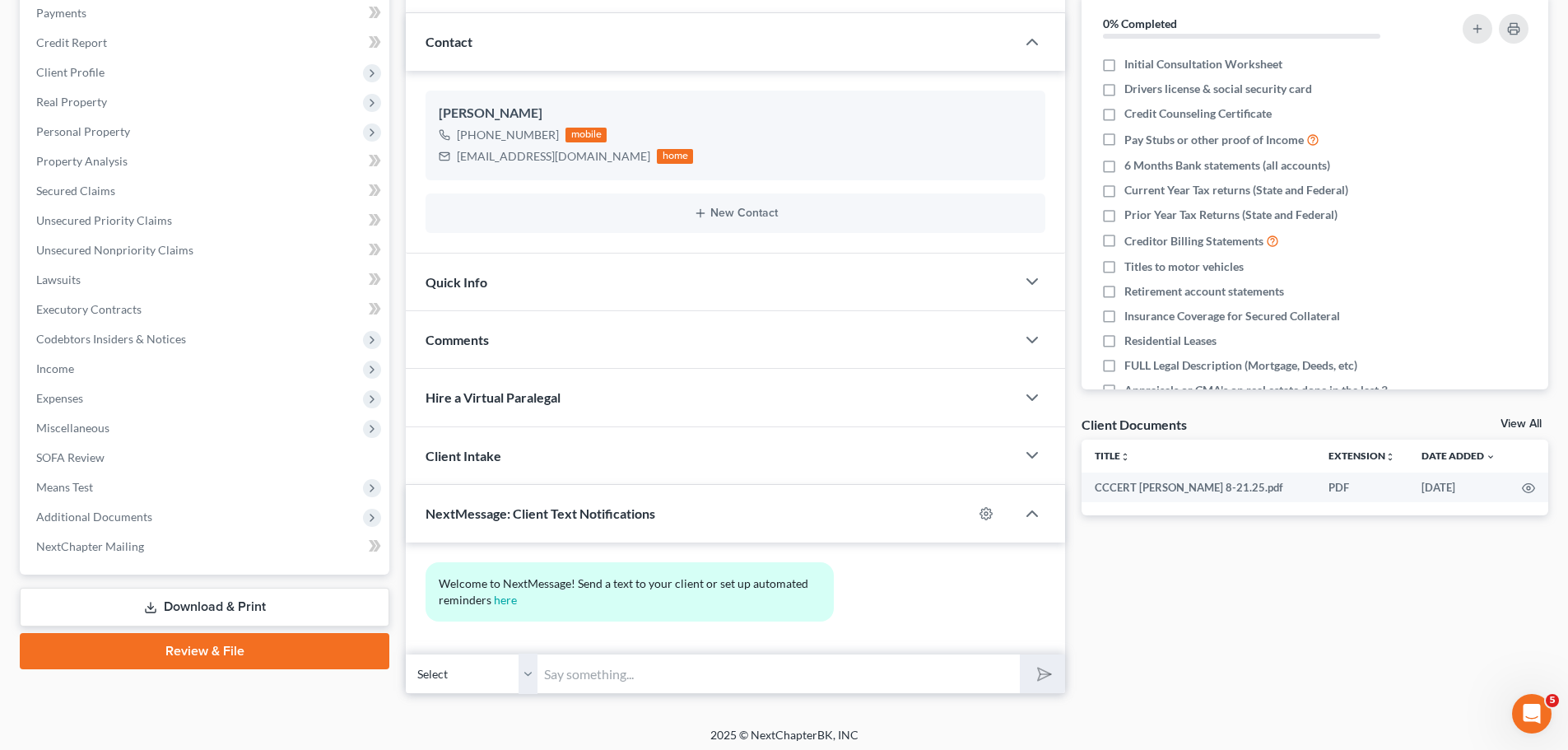
scroll to position [209, 0]
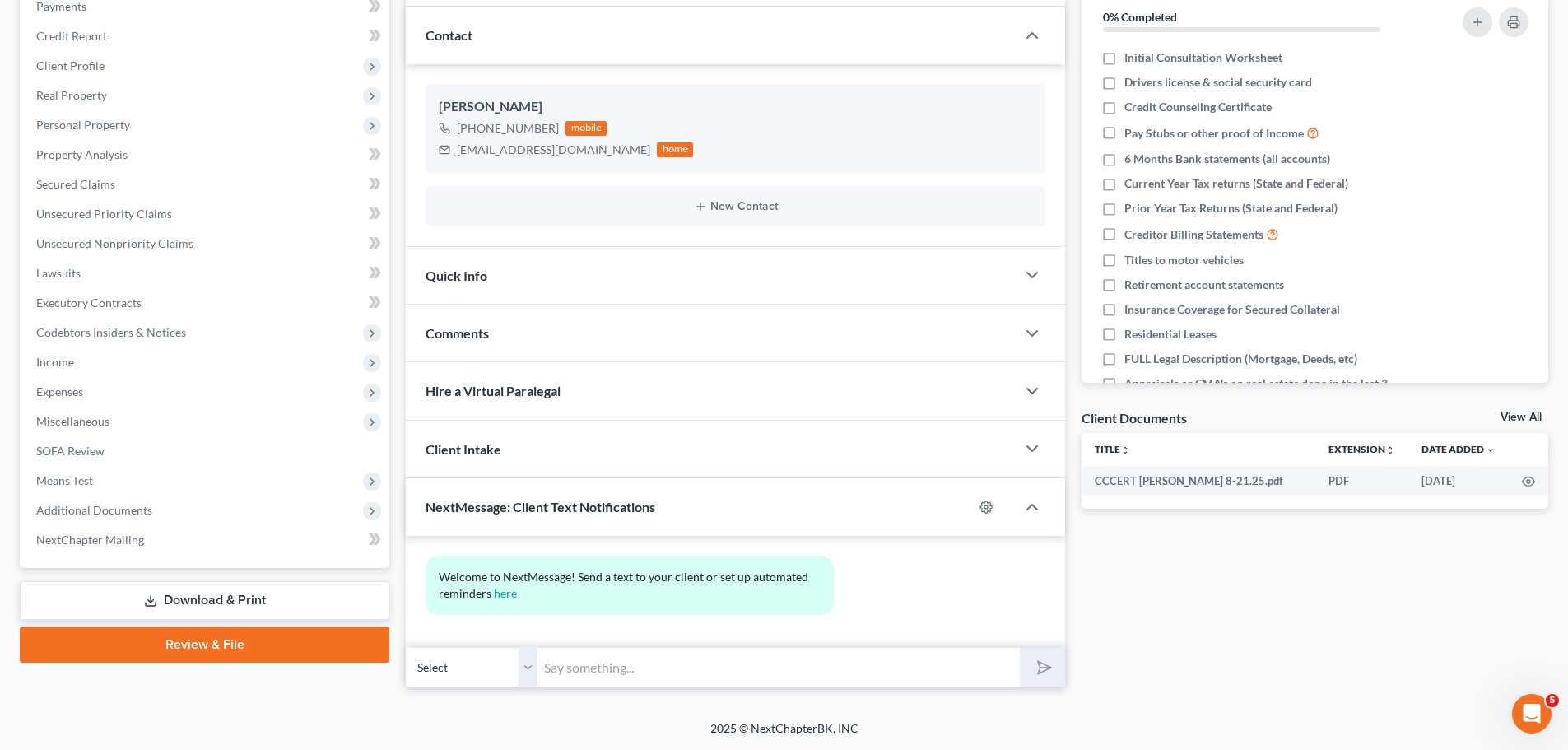
click at [223, 598] on link "Download & Print" at bounding box center [204, 600] width 369 height 39
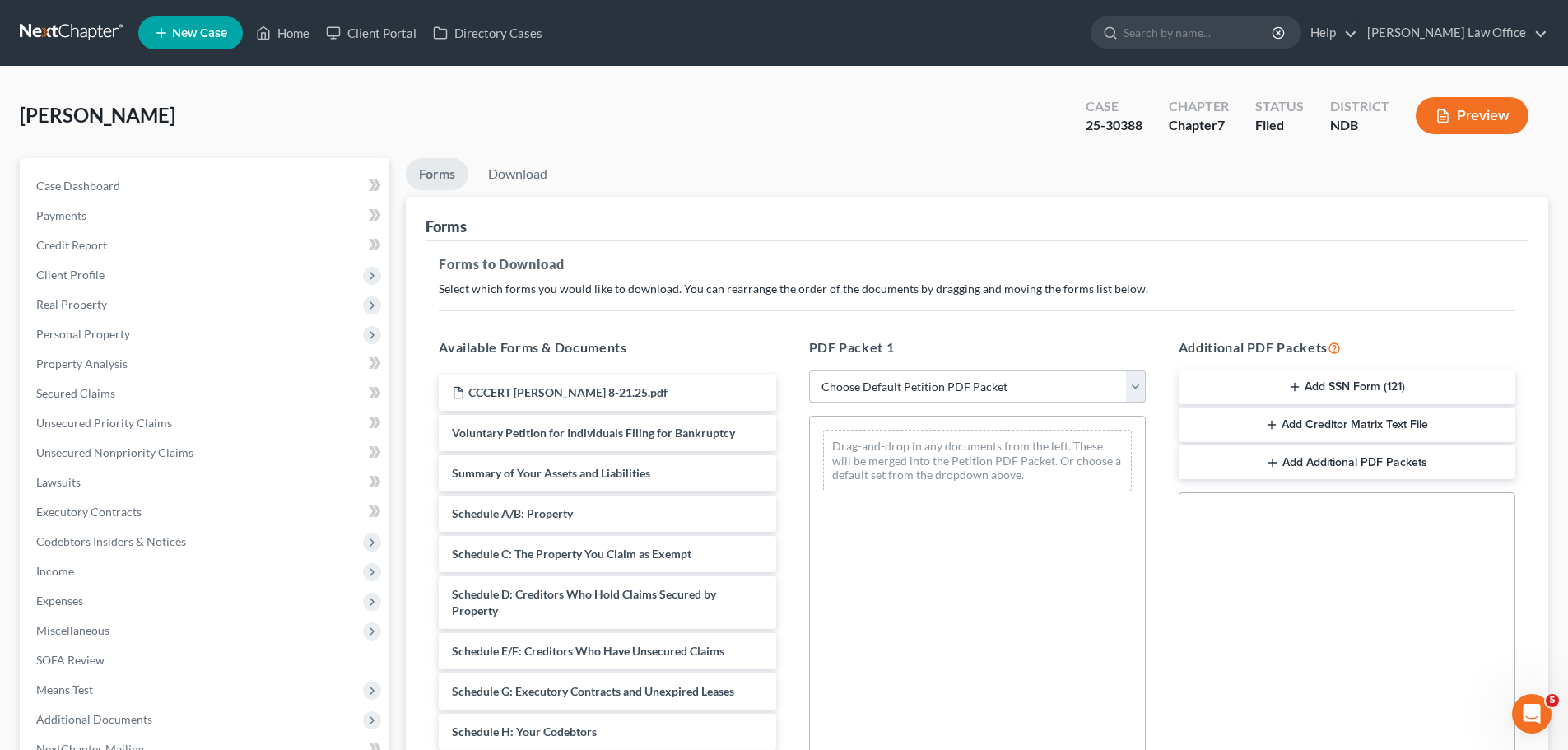
click at [1135, 386] on select "Choose Default Petition PDF Packet Complete Bankruptcy Petition (all forms and …" at bounding box center [977, 387] width 337 height 33
select select "4"
click at [809, 370] on select "Choose Default Petition PDF Packet Complete Bankruptcy Petition (all forms and …" at bounding box center [977, 387] width 337 height 33
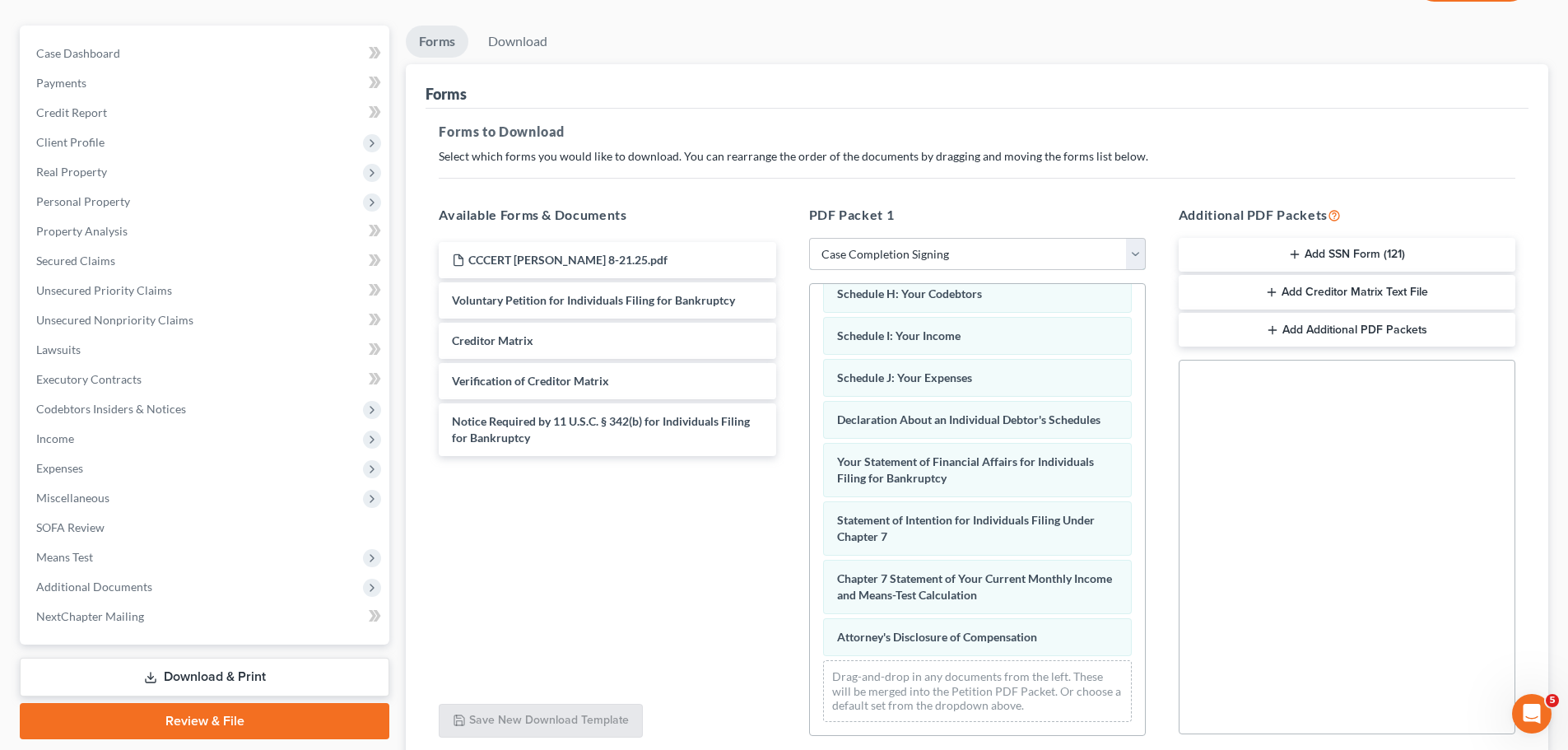
scroll to position [267, 0]
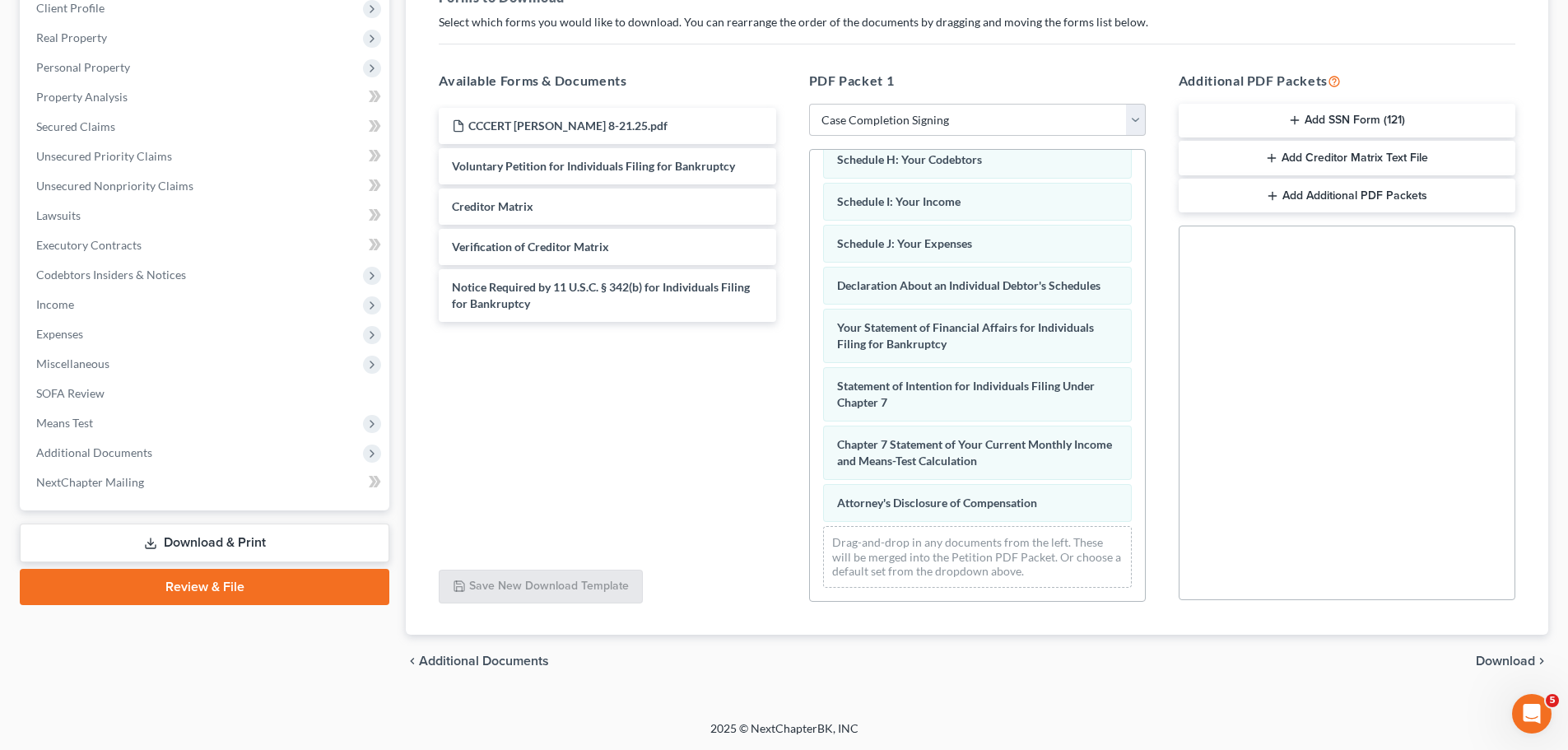
click at [1498, 659] on span "Download" at bounding box center [1505, 661] width 59 height 13
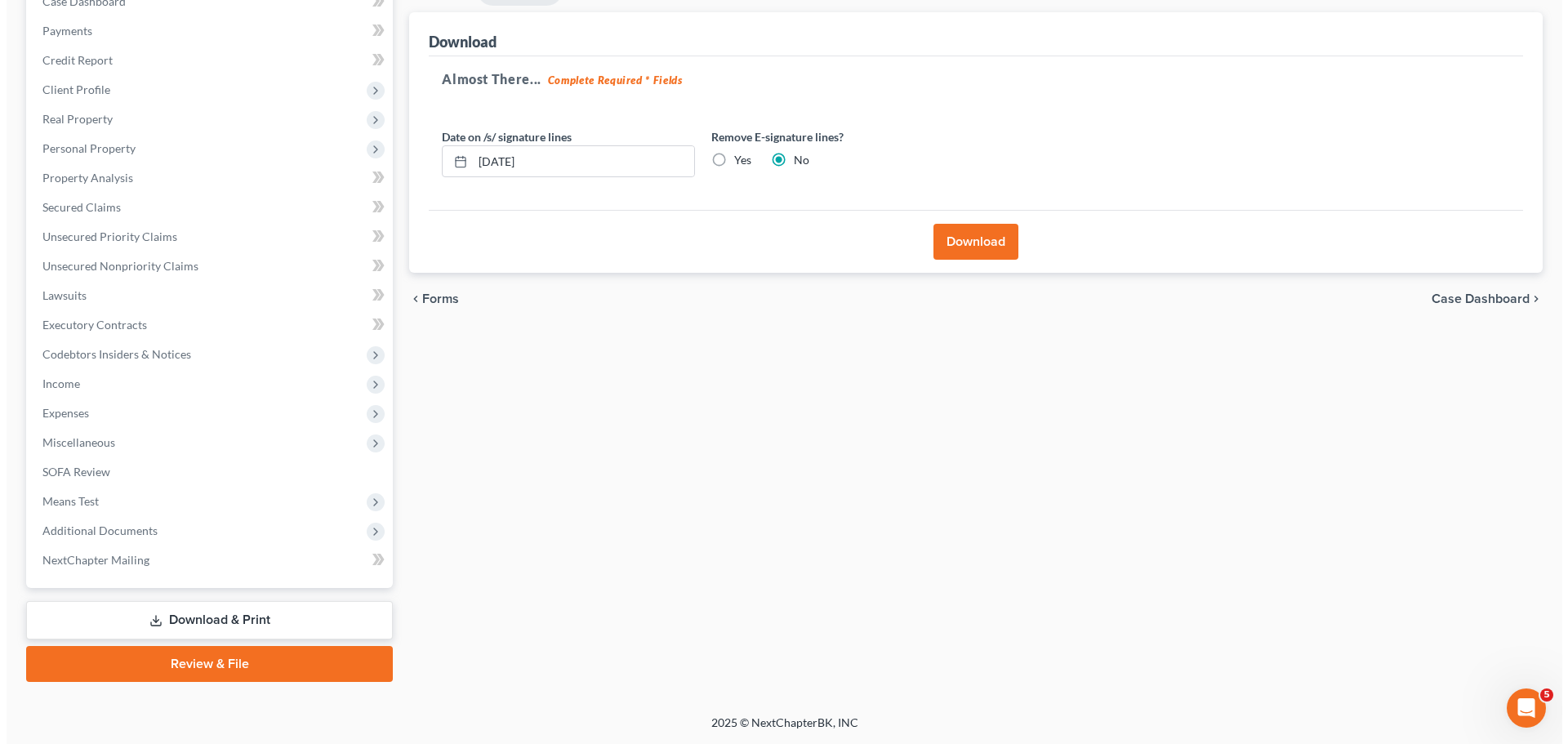
scroll to position [183, 0]
click at [728, 159] on label "Yes" at bounding box center [736, 160] width 17 height 16
click at [734, 159] on input "Yes" at bounding box center [740, 158] width 11 height 11
radio input "true"
radio input "false"
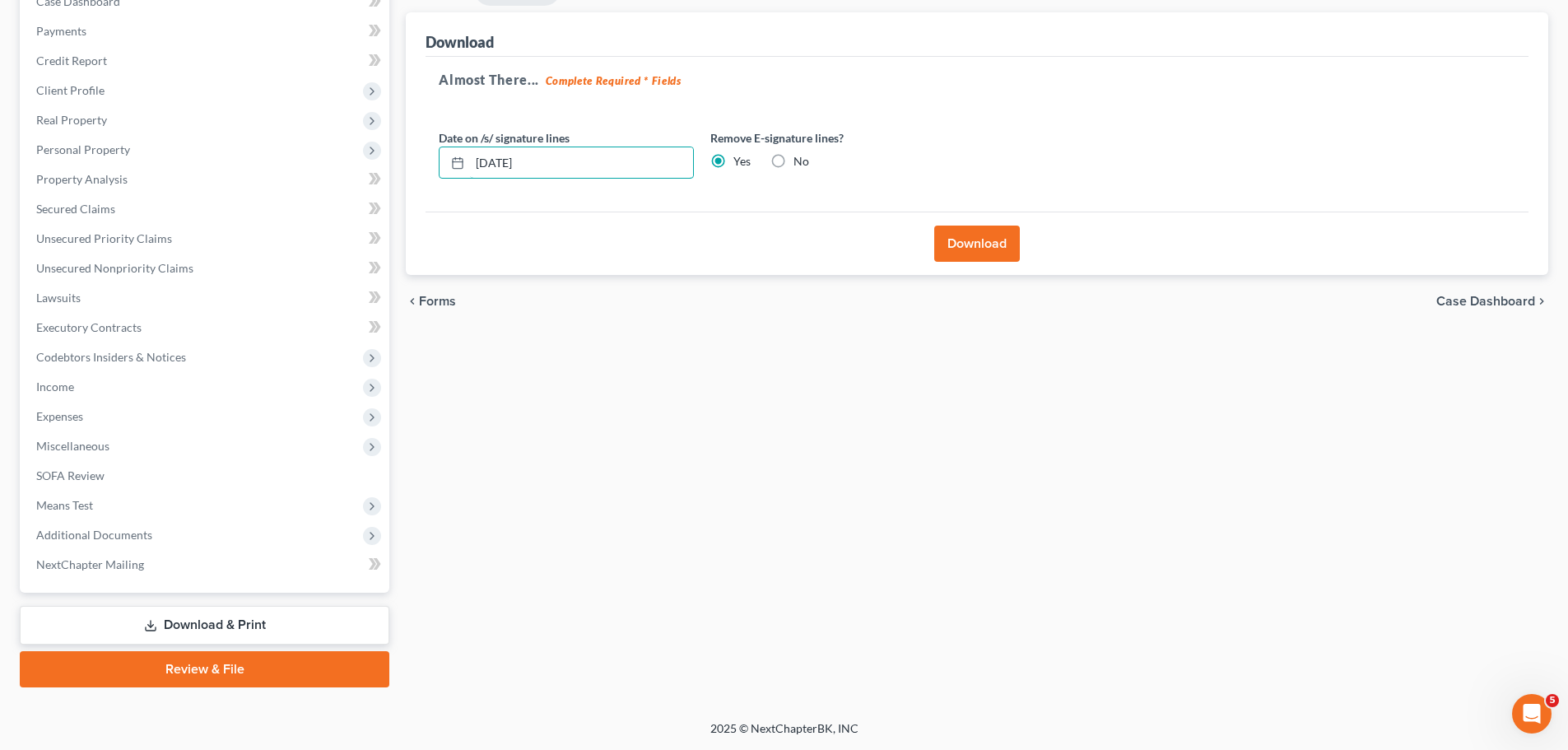
drag, startPoint x: 542, startPoint y: 175, endPoint x: 436, endPoint y: 175, distance: 106.0
click at [436, 175] on div "Date on /s/ signature lines 09/10/2025" at bounding box center [566, 154] width 271 height 50
click at [957, 237] on button "Download" at bounding box center [977, 243] width 86 height 36
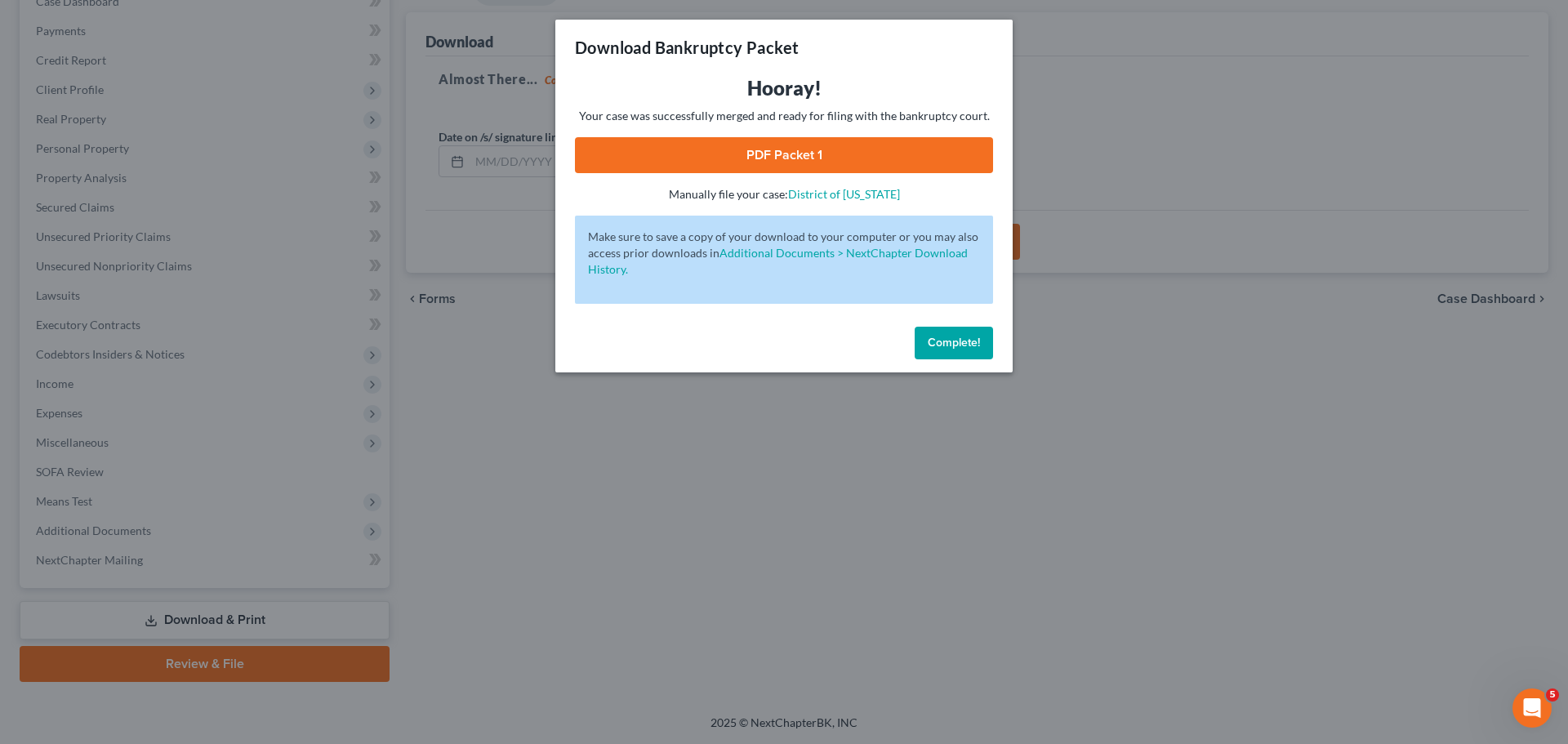
click at [785, 148] on link "PDF Packet 1" at bounding box center [784, 155] width 418 height 36
